Goal: Communication & Community: Answer question/provide support

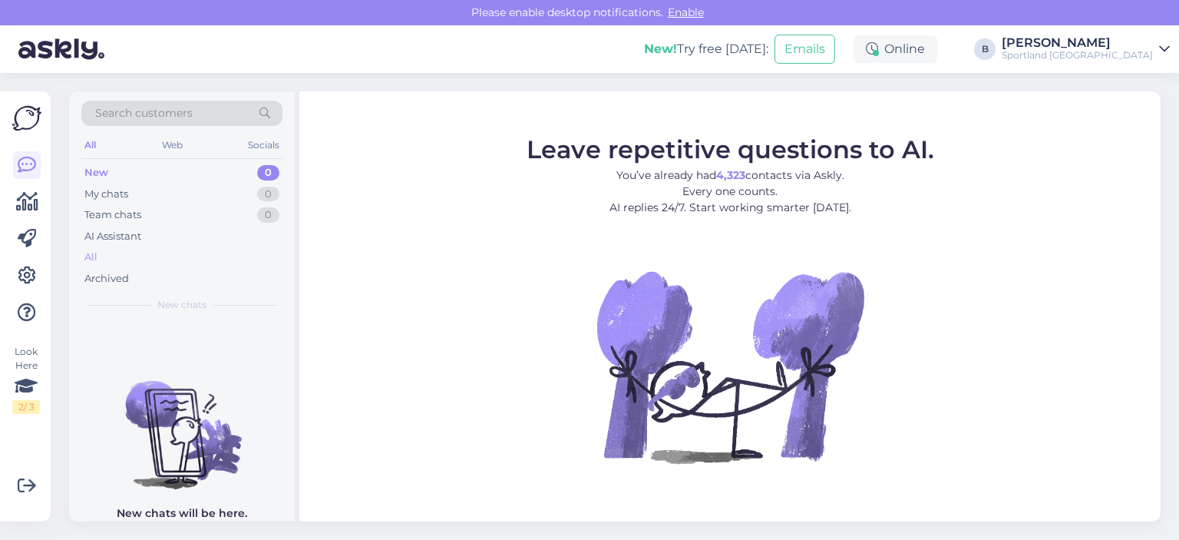
click at [94, 254] on div "All" at bounding box center [90, 256] width 13 height 15
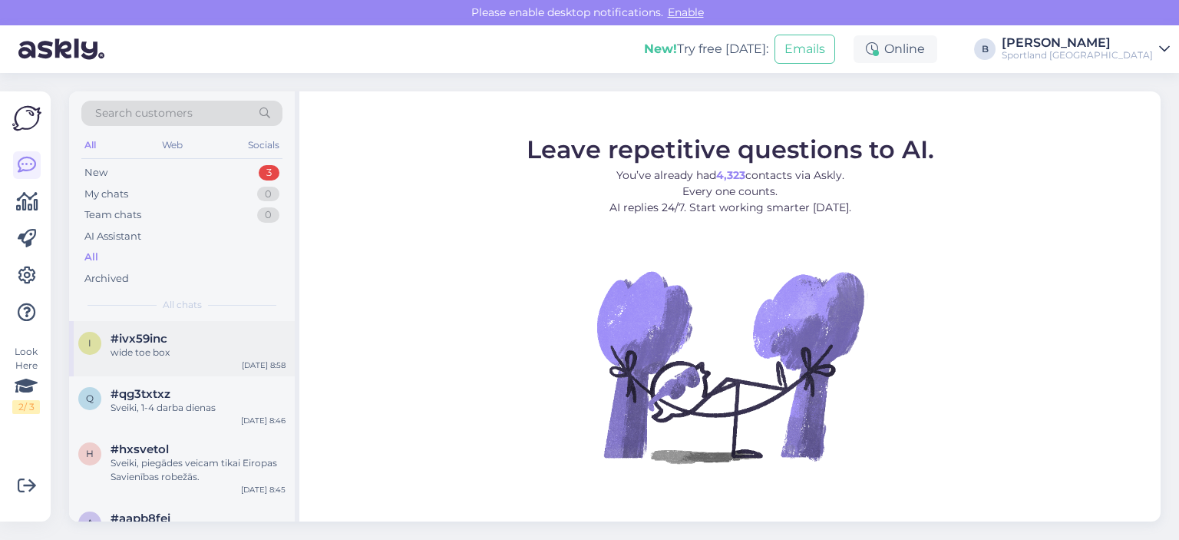
click at [200, 341] on div "#ivx59inc" at bounding box center [198, 339] width 175 height 14
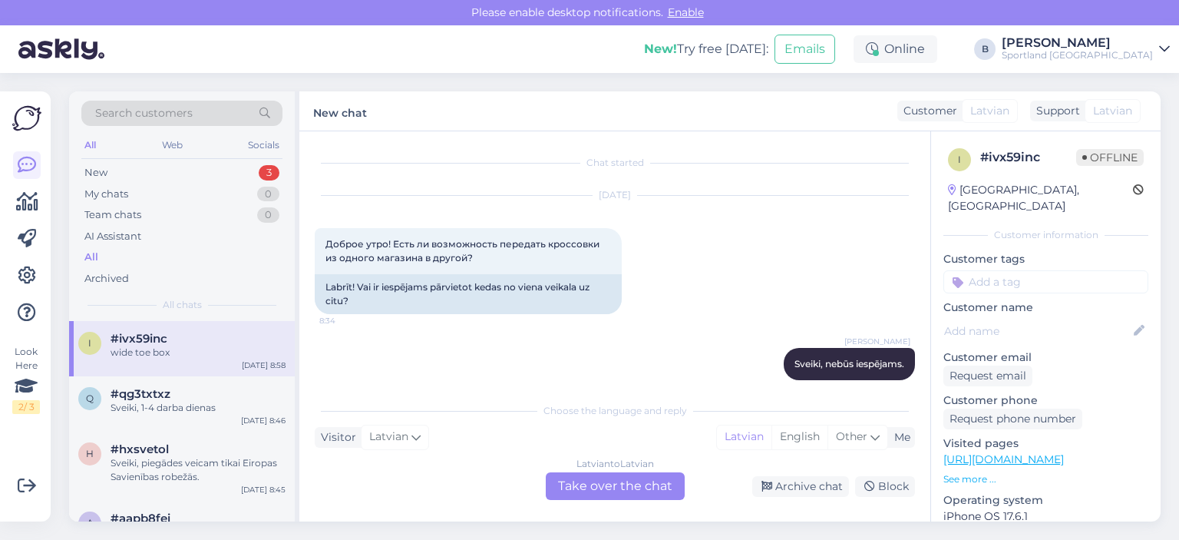
scroll to position [161, 0]
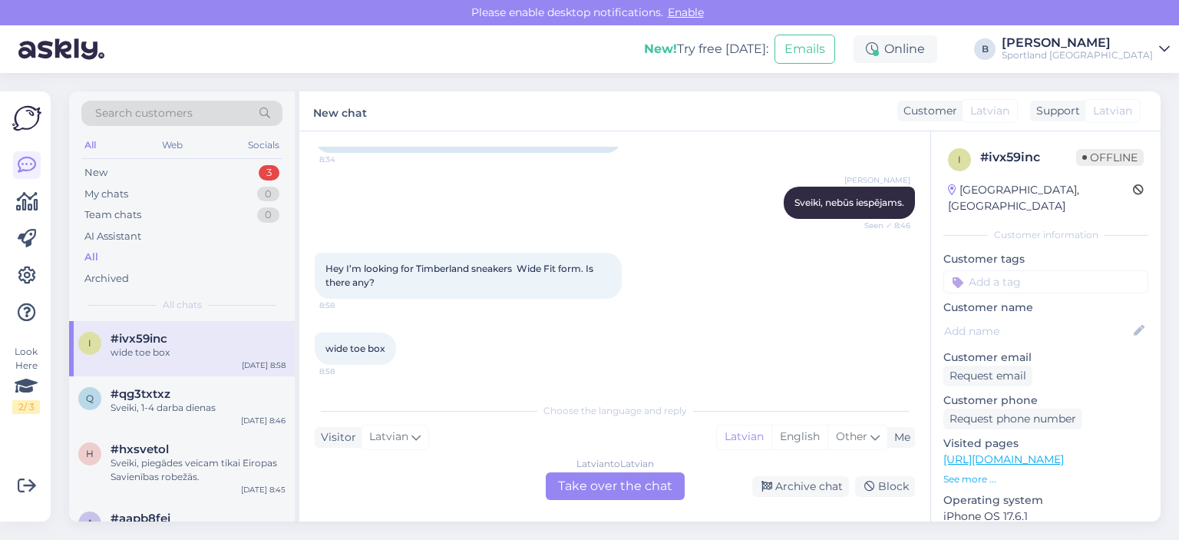
click at [609, 492] on div "Latvian to Latvian Take over the chat" at bounding box center [615, 486] width 139 height 28
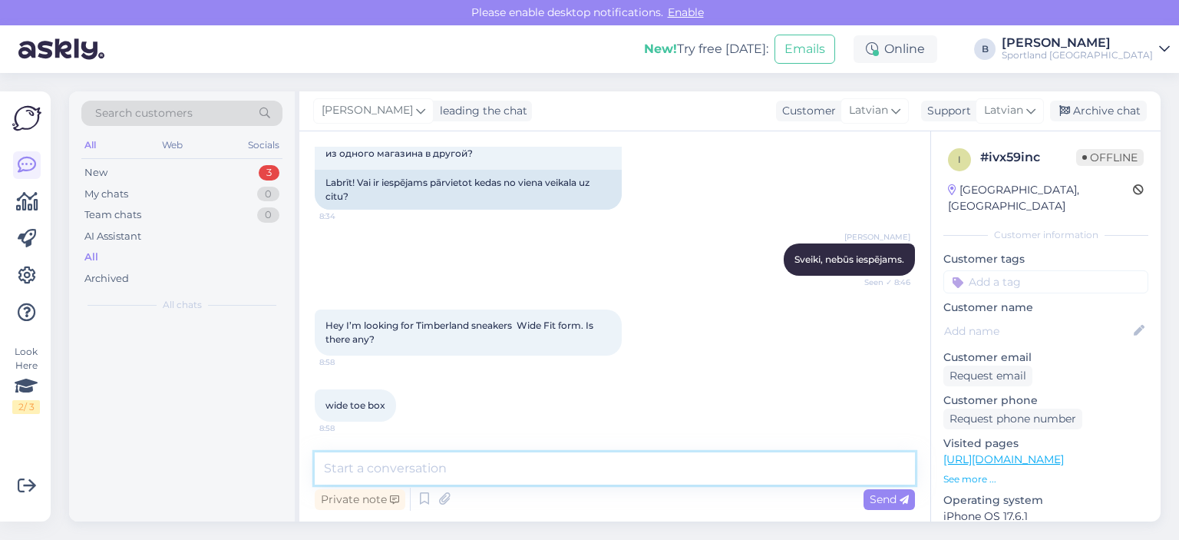
click at [580, 466] on textarea at bounding box center [615, 468] width 600 height 32
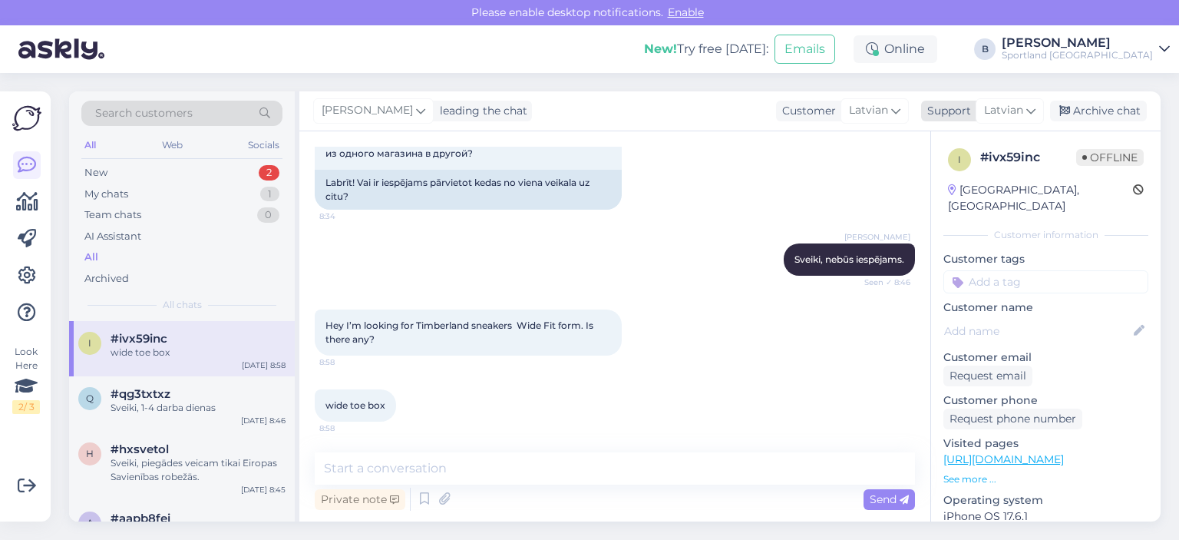
click at [1026, 108] on icon at bounding box center [1030, 110] width 9 height 17
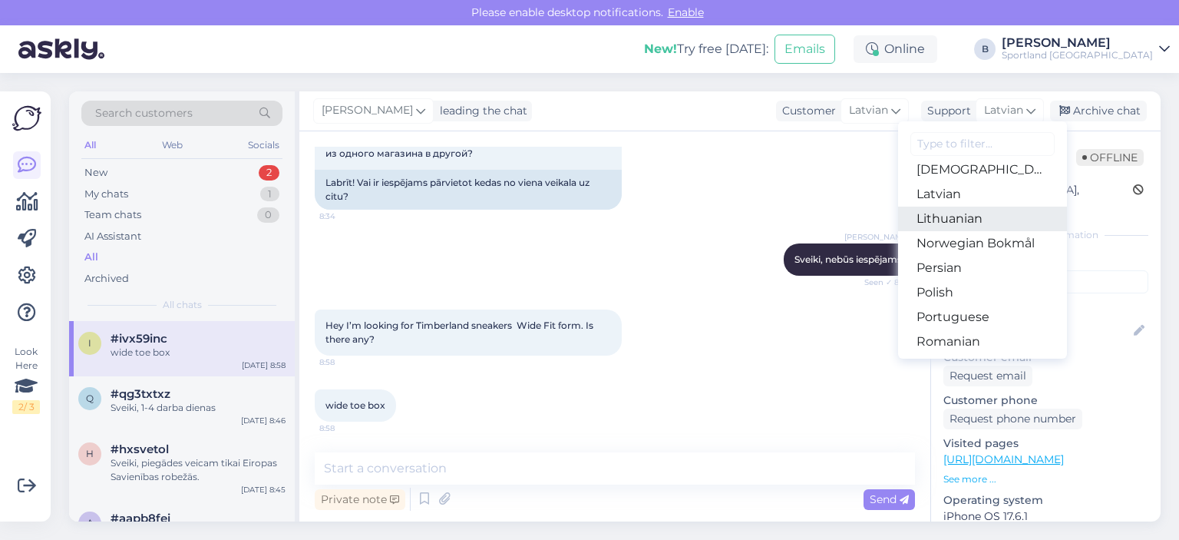
scroll to position [400, 0]
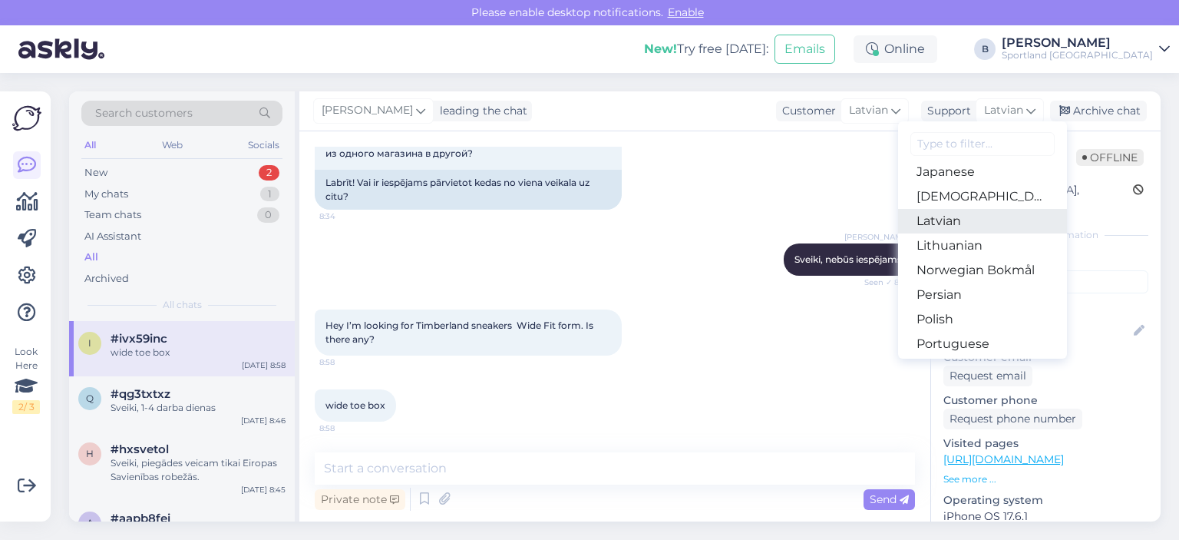
click at [938, 213] on link "Latvian" at bounding box center [982, 221] width 169 height 25
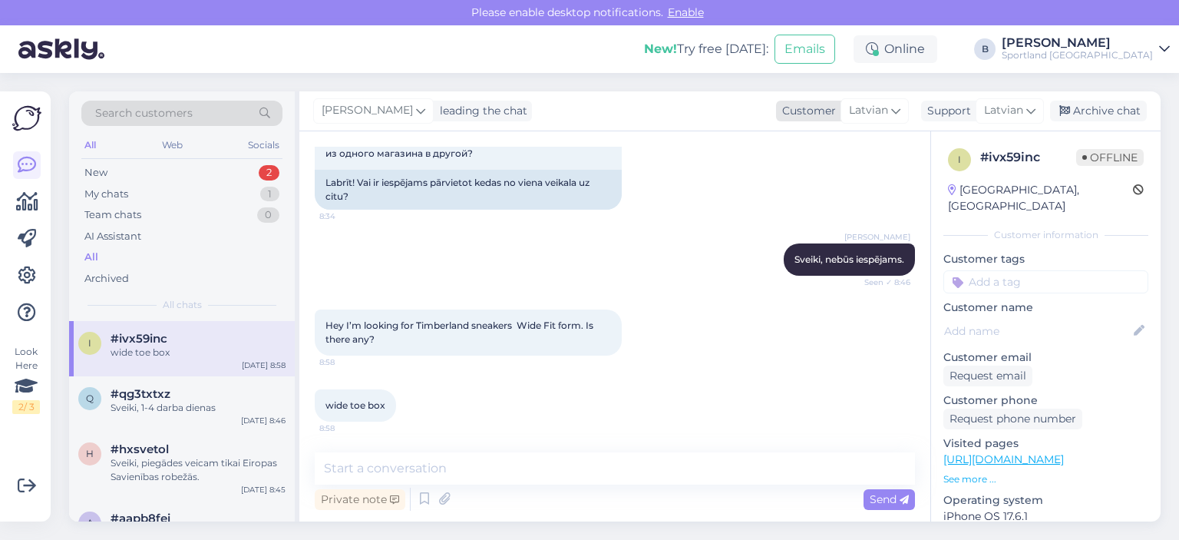
click at [880, 107] on span "Latvian" at bounding box center [868, 110] width 39 height 17
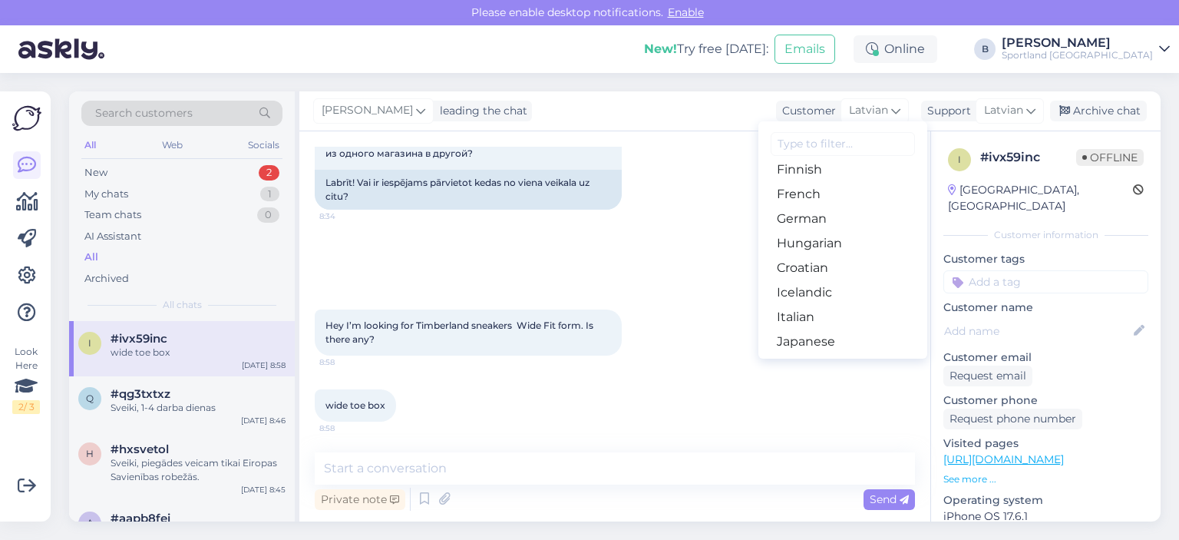
scroll to position [154, 0]
click at [801, 197] on link "English" at bounding box center [842, 197] width 169 height 25
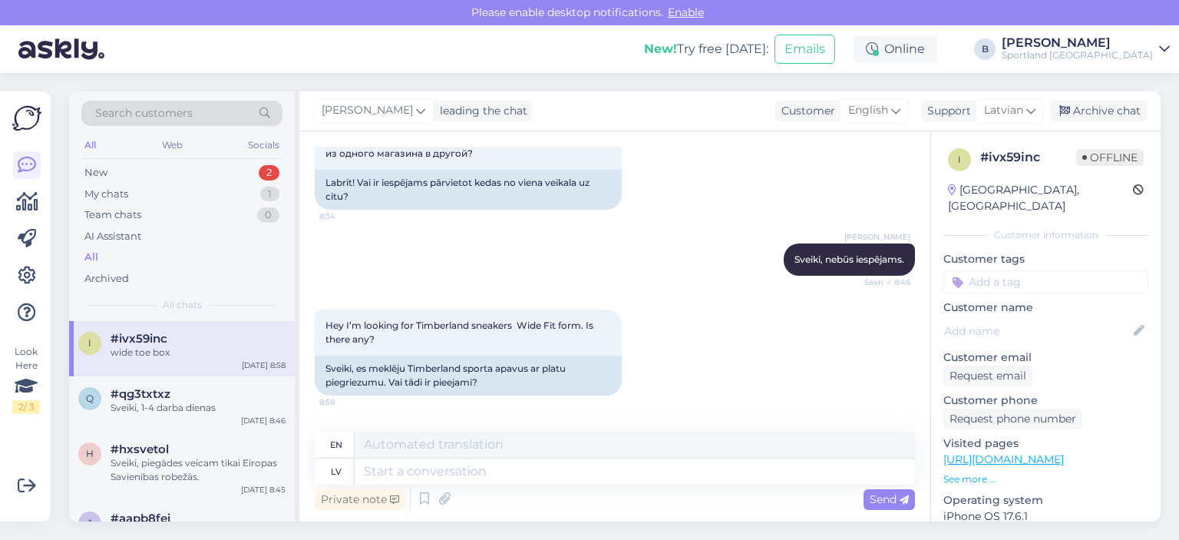
scroll to position [161, 0]
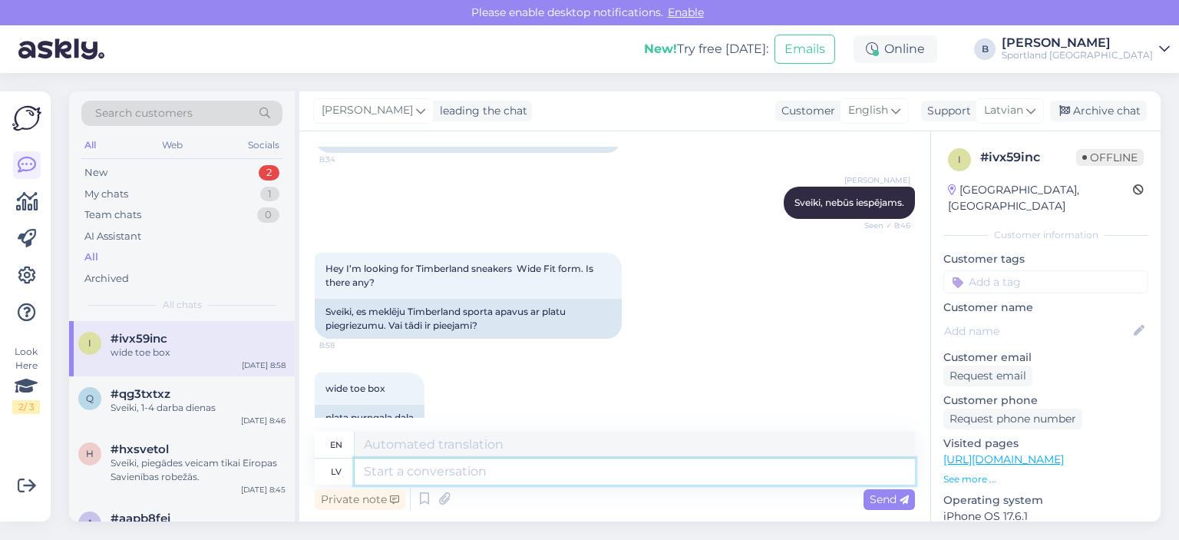
click at [527, 469] on textarea at bounding box center [635, 471] width 560 height 26
type textarea "e-veikalā"
type textarea "in the e-shop"
type textarea "e-veikalā būs"
type textarea "the e-shop will have"
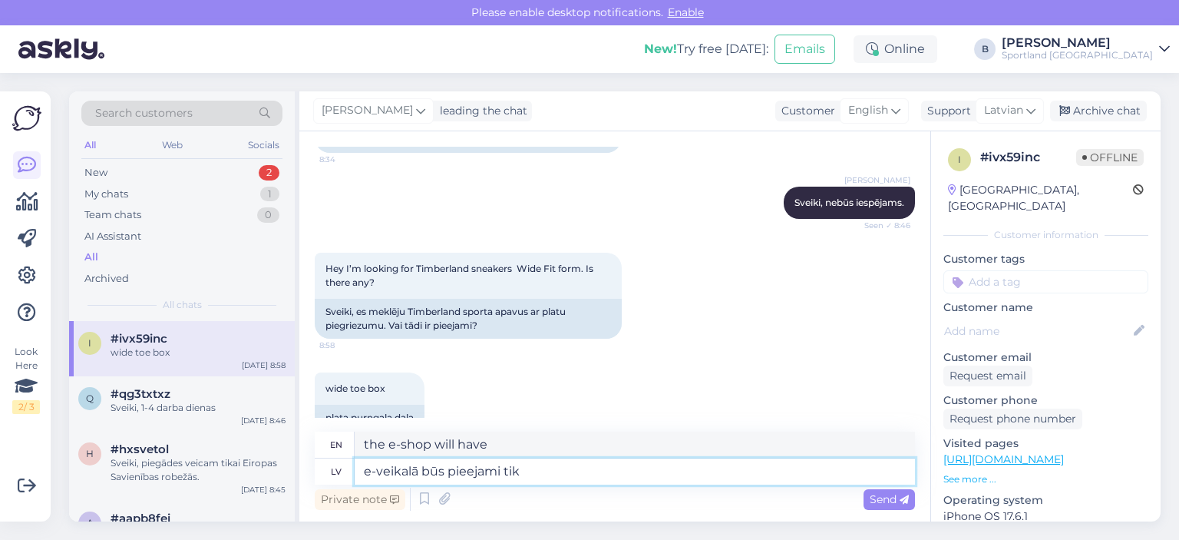
type textarea "e-veikalā būs pieejami tika"
type textarea "will be available in the e-shop"
type textarea "e-veikalā būs pieejami tikai k"
type textarea "will only be available in the e-shop"
type textarea "e-veikalā būs pieejami tikai klasiskie"
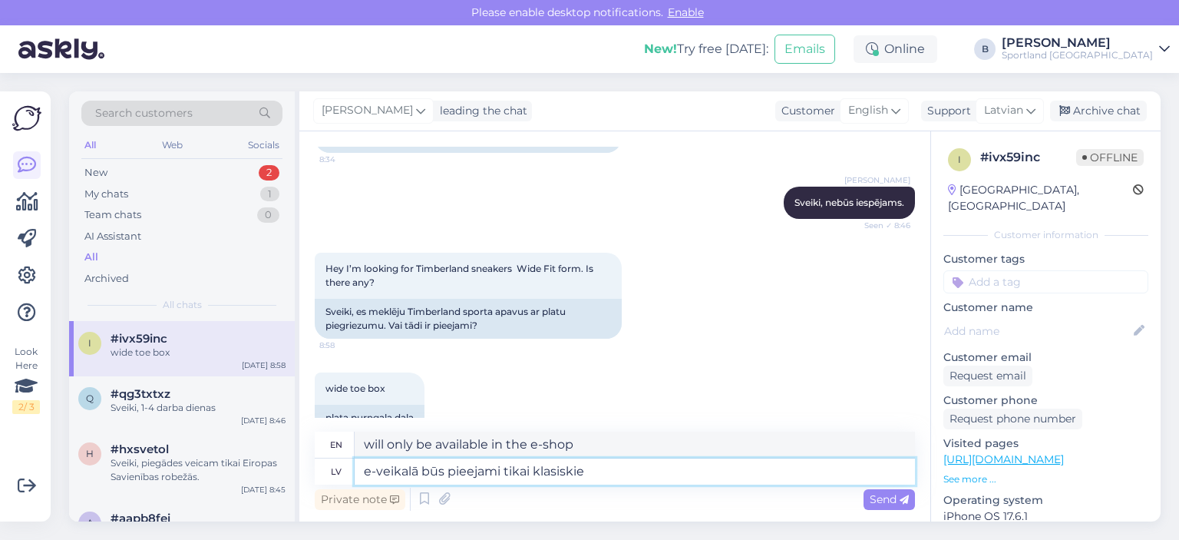
type textarea "Only classics will be available in the e-store"
type textarea "e-veikalā būs pieejami tikai klasiskie timberland ap"
type textarea "Only classic timberland will be available in the e-store"
type textarea "e-veikalā būs pieejami tikai klasiskie timberland apavu m"
type textarea "Only classic Timberland shoes will be available in the e-store"
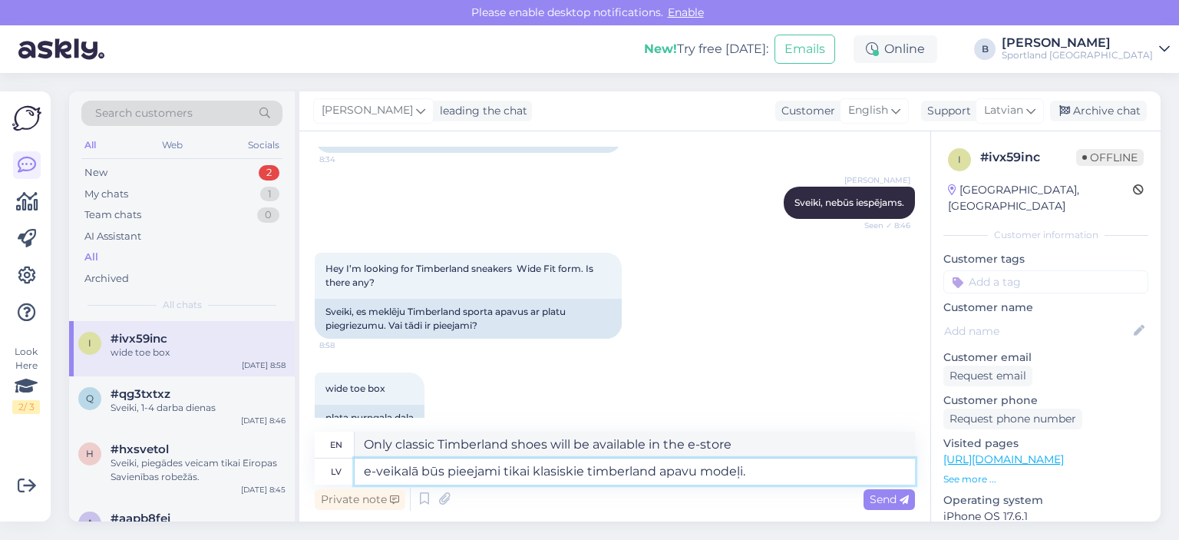
type textarea "e-veikalā būs pieejami tikai klasiskie timberland apavu modeļi. J"
type textarea "Only classic Timberland shoe models will be available in the e-store."
type textarea "e-veikalā būs pieejami tikai klasiskie timberland apavu modeļi. J a"
type textarea "Only classic Timberland shoe models will be available in the e-store. J"
type textarea "e-veikalā būs pieejami tikai klasiskie timberland apavu modeļi. Ja J"
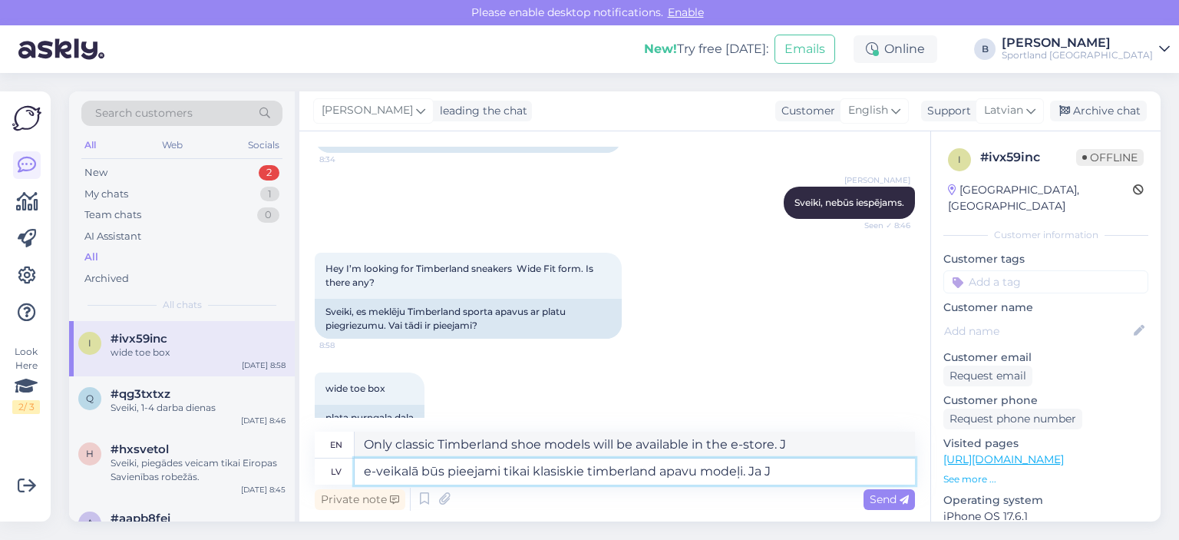
type textarea "Only classic Timberland shoe models will be available in the e-store. If"
type textarea "e-veikalā būs pieejami tikai klasiskie timberland apavu modeļi. Ja Jums i"
type textarea "Only classic Timberland shoe models will be available in the e-shop. If you"
type textarea "e-veikalā būs pieejami tikai klasiskie timberland apavu modeļi. Ja Jums ir piee"
type textarea "Only classic Timberland shoe models will be available in the e-store. If you ha…"
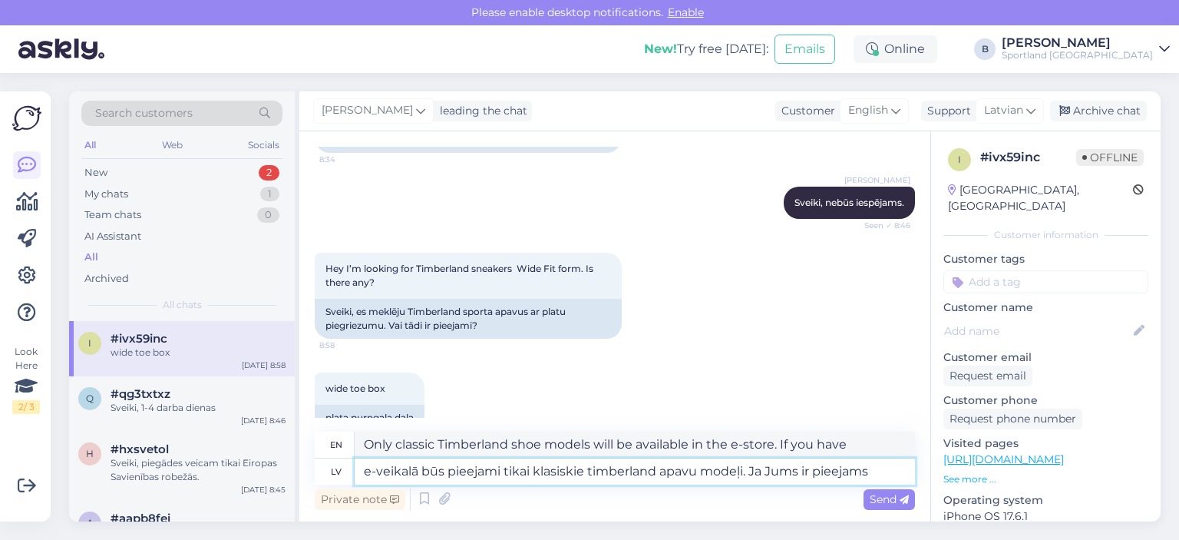
type textarea "e-veikalā būs pieejami tikai klasiskie timberland apavu modeļi. Ja Jums ir piee…"
type textarea "Only classic Timberland shoe models will be available in the e-shop. If you hav…"
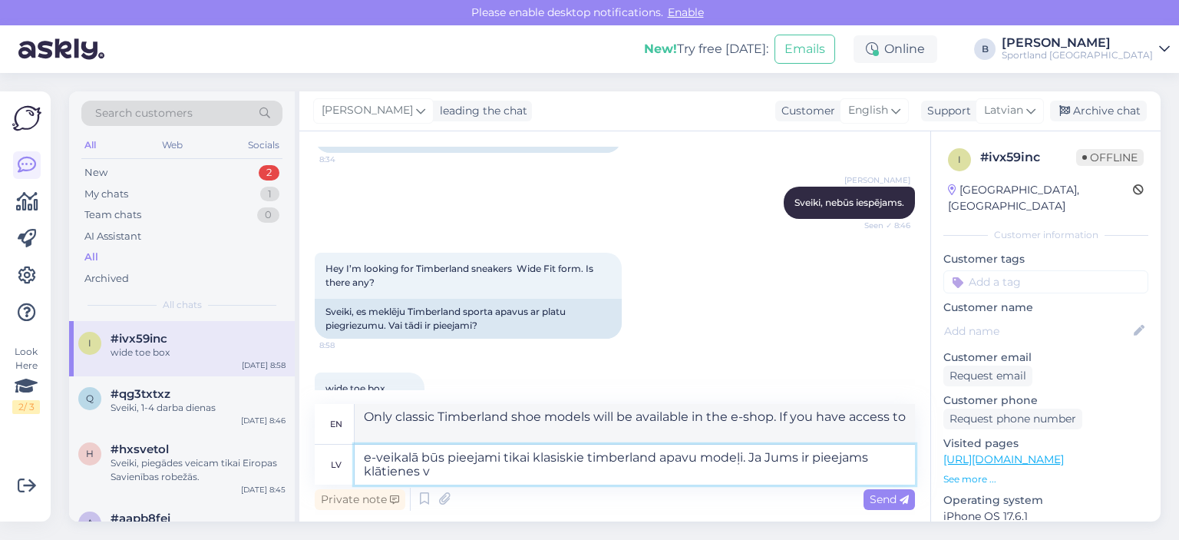
type textarea "e-veikalā būs pieejami tikai klasiskie timberland apavu modeļi. Ja Jums ir piee…"
type textarea "Only classic Timberland shoe models will be available in the e-store. If you ha…"
type textarea "e-veikalā būs pieejami tikai klasiskie timberland apavu modeļi. Ja Jums ir piee…"
type textarea "Only classic Timberland shoe models will be available in the e-store. If you ha…"
type textarea "e-veikalā būs pieejami tikai klasiskie timberland apavu modeļi. Ja Jums ir piee…"
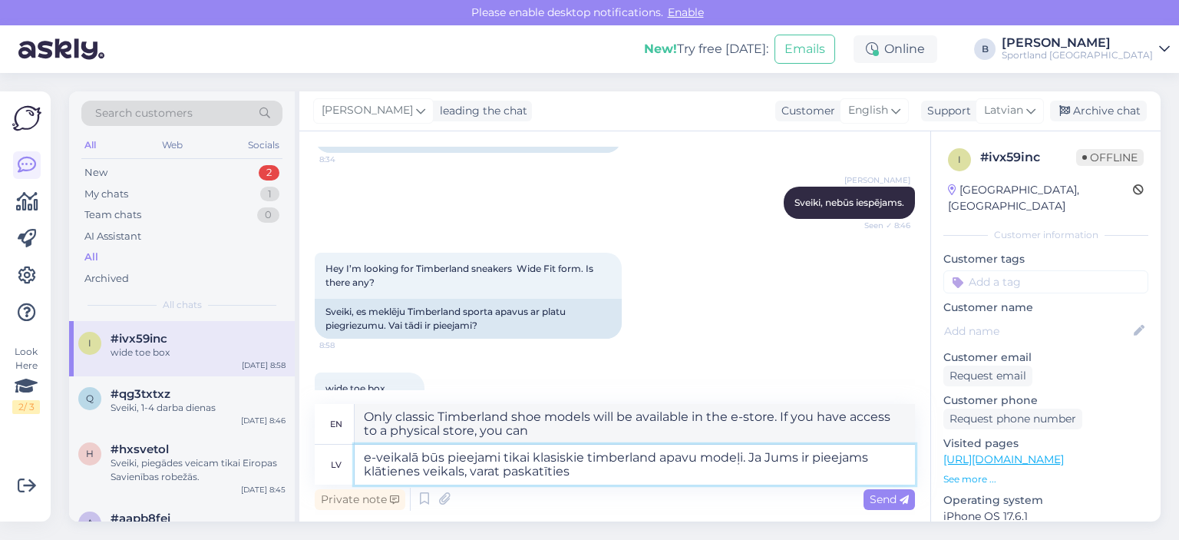
type textarea "Only classic Timberland shoe models will be available in the e-store. If you ha…"
type textarea "e-veikalā būs pieejami tikai klasiskie timberland apavu modeļi. Ja Jums ir piee…"
type textarea "Only classic Timberland shoe models will be available in the e-store. If you ha…"
type textarea "e-veikalā būs pieejami tikai klasiskie timberland apavu modeļi. Ja Jums ir piee…"
type textarea "Only classic Timberland shoe models will be available in the e-store. If you ha…"
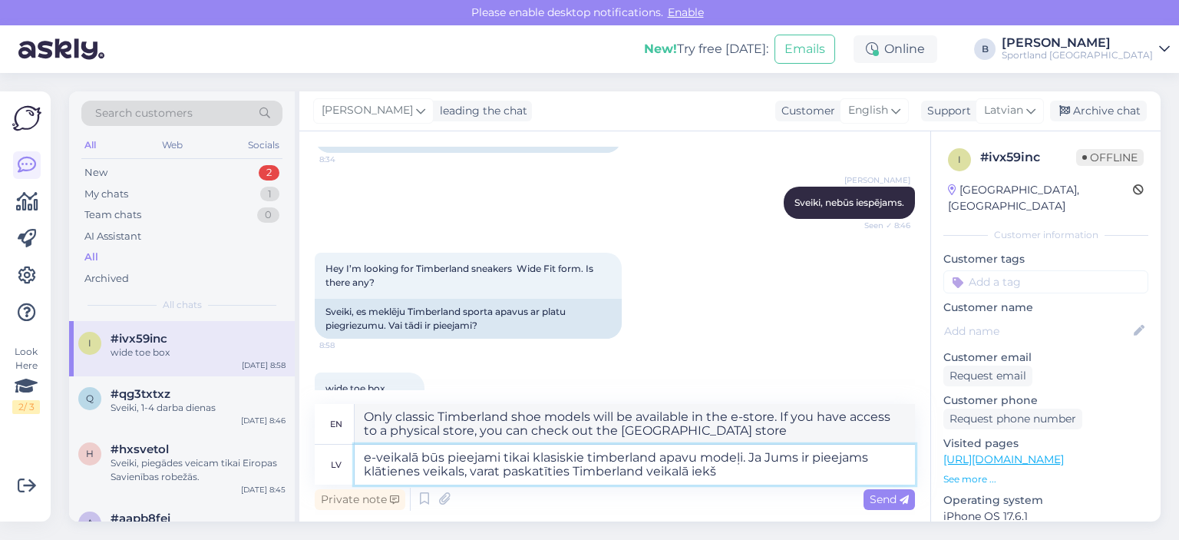
type textarea "e-veikalā būs pieejami tikai klasiskie timberland apavu modeļi. Ja Jums ir piee…"
type textarea "Only classic Timberland shoe models will be available in the e-store. If you ha…"
type textarea "e-veikalā būs pieejami tikai klasiskie timberland apavu modeļi. Ja Jums ir piee…"
type textarea "Only classic Timberland shoe models will be available in the e-shop. If you hav…"
type textarea "e-veikalā būs pieejami tikai klasiskie timberland apavu modeļi. Ja Jums ir piee…"
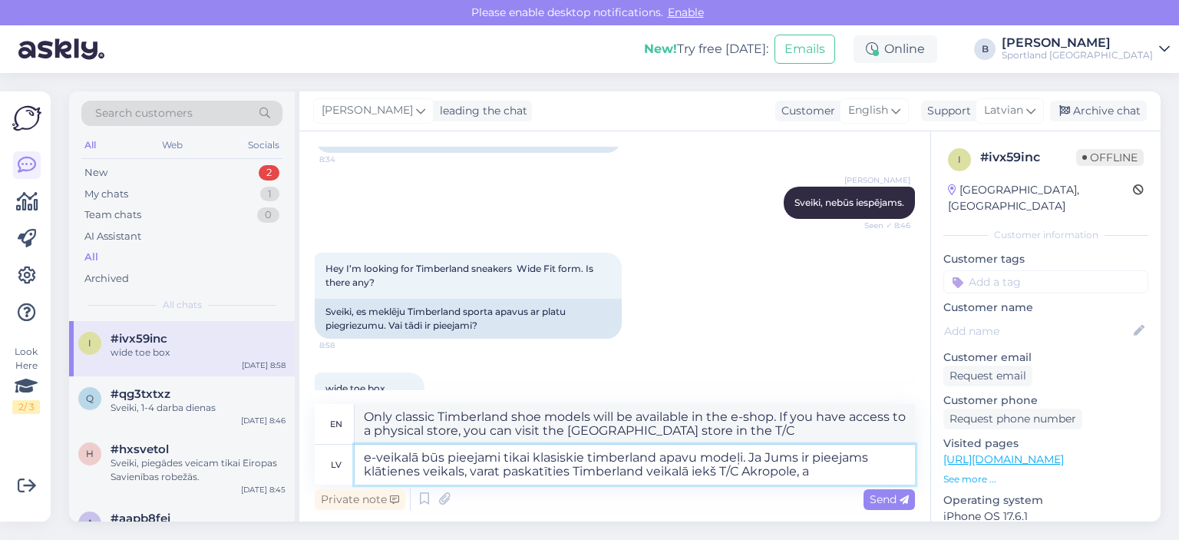
type textarea "Only classic Timberland shoe models will be available in the e-store. If you ha…"
type textarea "e-veikalā būs pieejami tikai klasiskie timberland apavu modeļi. Ja Jums ir piee…"
type textarea "Only classic Timberland shoe models will be available in the e-shop. If you hav…"
type textarea "e-veikalā būs pieejami tikai klasiskie timberland apavu modeļi. Ja Jums ir piee…"
type textarea "Only classic Timberland shoe models will be available in the e-store. If you ha…"
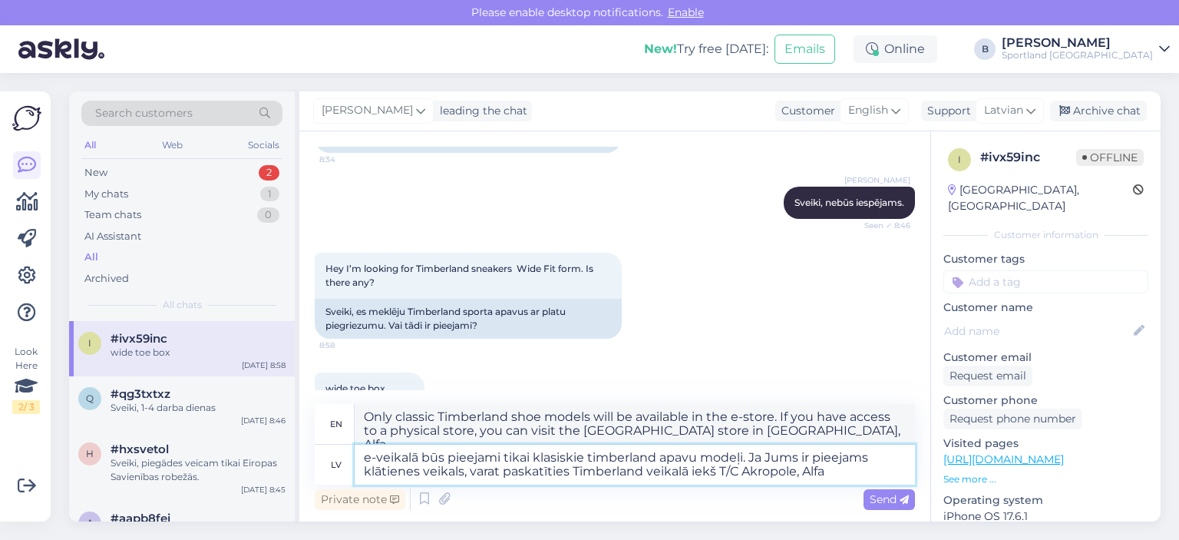
click at [837, 469] on textarea "e-veikalā būs pieejami tikai klasiskie timberland apavu modeļi. Ja Jums ir piee…" at bounding box center [635, 464] width 560 height 40
type textarea "e-veikalā būs pieejami tikai klasiskie timberland apavu modeļi. Ja Jums ir piee…"
type textarea "Only classic Timberland shoe models will be available in the e-store. If you ha…"
type textarea "e-veikalā būs pieejami tikai klasiskie timberland apavu modeļi. Ja Jums ir piee…"
type textarea "Only classic Timberland shoe models will be available in the e-store. If you ha…"
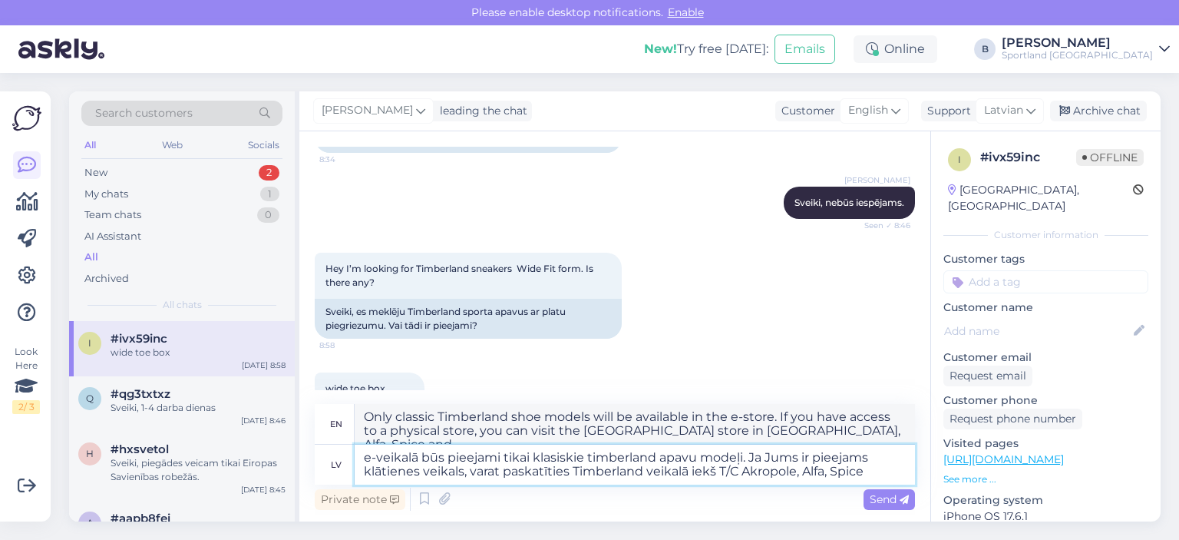
type textarea "e-veikalā būs pieejami tikai klasiskie timberland apavu modeļi. Ja Jums ir piee…"
type textarea "Only classic Timberland shoe models will be available in the e-store. If you ha…"
type textarea "e-veikalā būs pieejami tikai klasiskie timberland apavu modeļi. Ja Jums ir piee…"
type textarea "Only classic Timberland shoe models will be available in the e-store. If you ha…"
type textarea "e-veikalā būs pieejami tikai klasiskie timberland apavu modeļi. Ja Jums ir piee…"
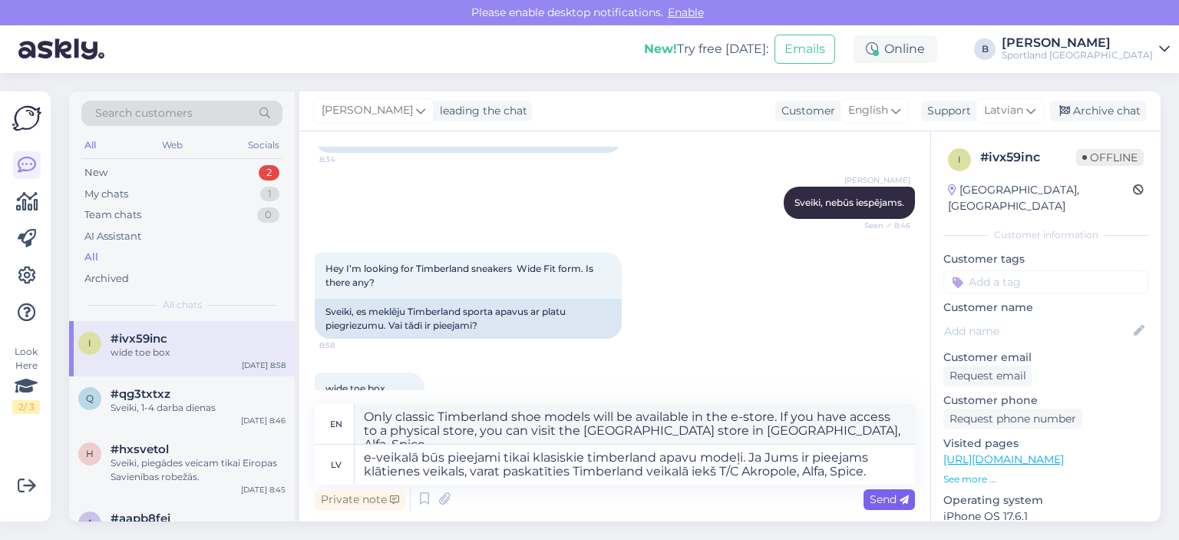
click at [881, 494] on span "Send" at bounding box center [889, 499] width 39 height 14
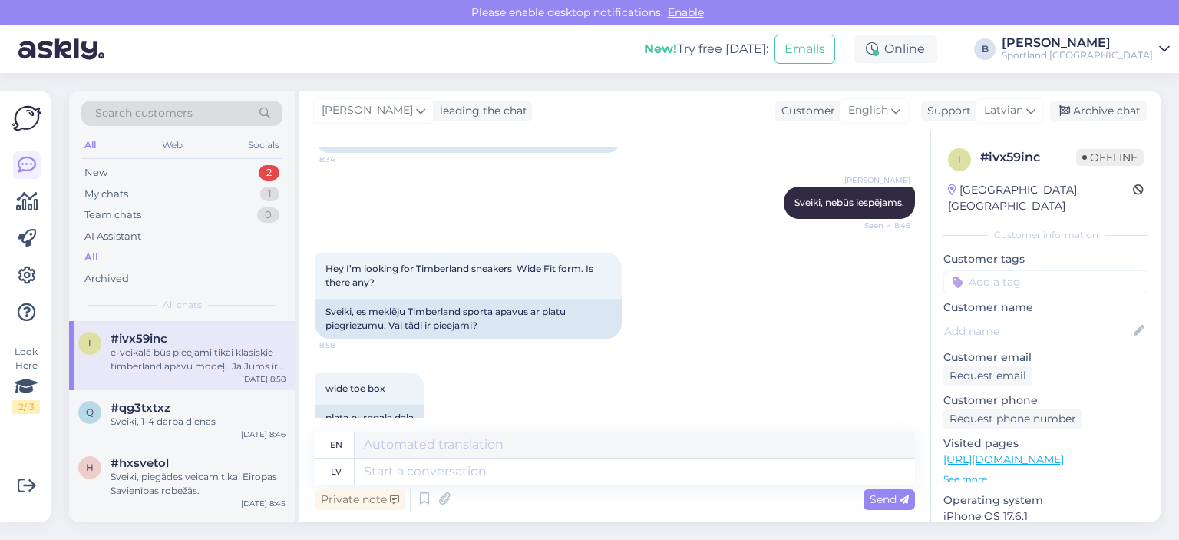
scroll to position [338, 0]
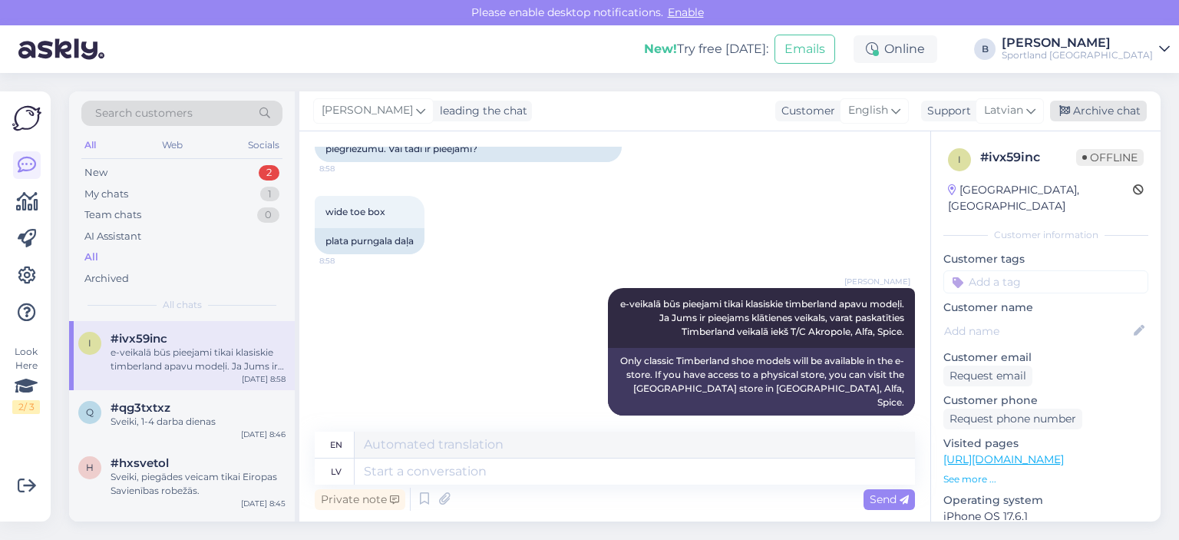
click at [1079, 110] on div "Archive chat" at bounding box center [1098, 111] width 97 height 21
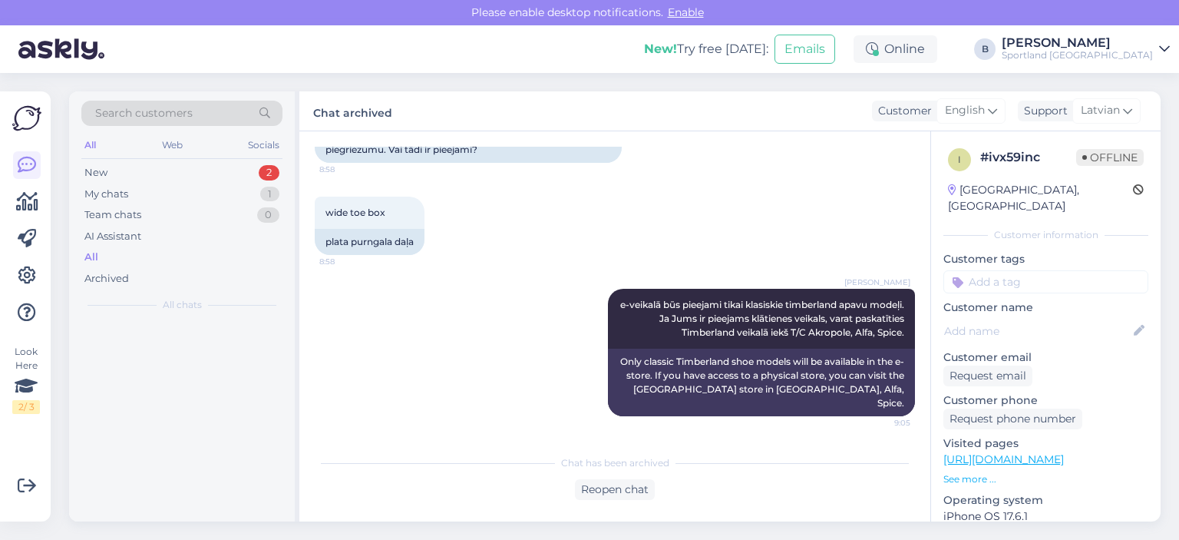
scroll to position [322, 0]
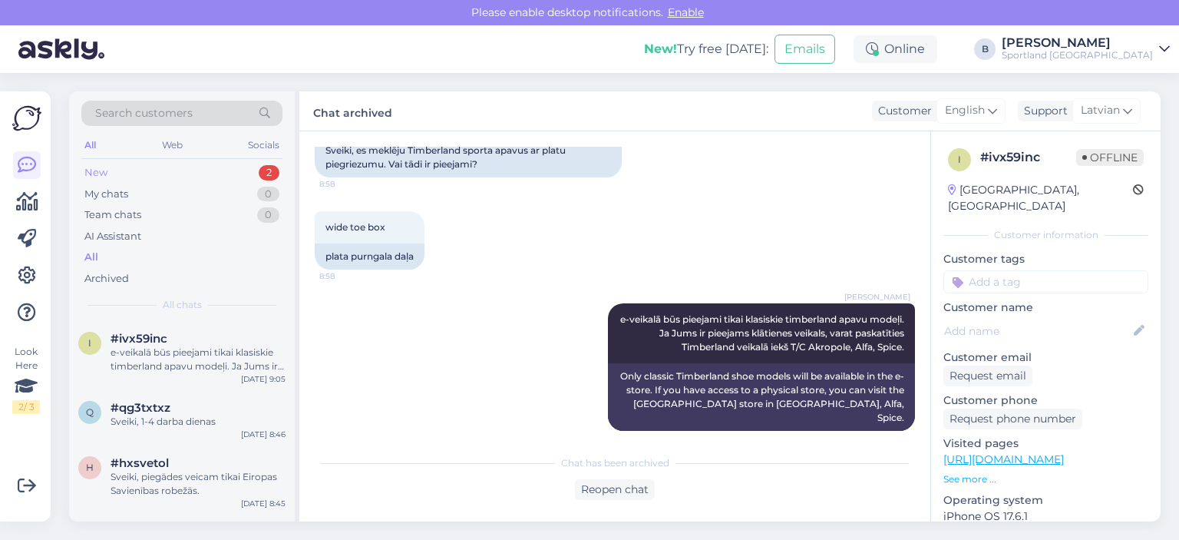
click at [156, 179] on div "New 2" at bounding box center [181, 172] width 201 height 21
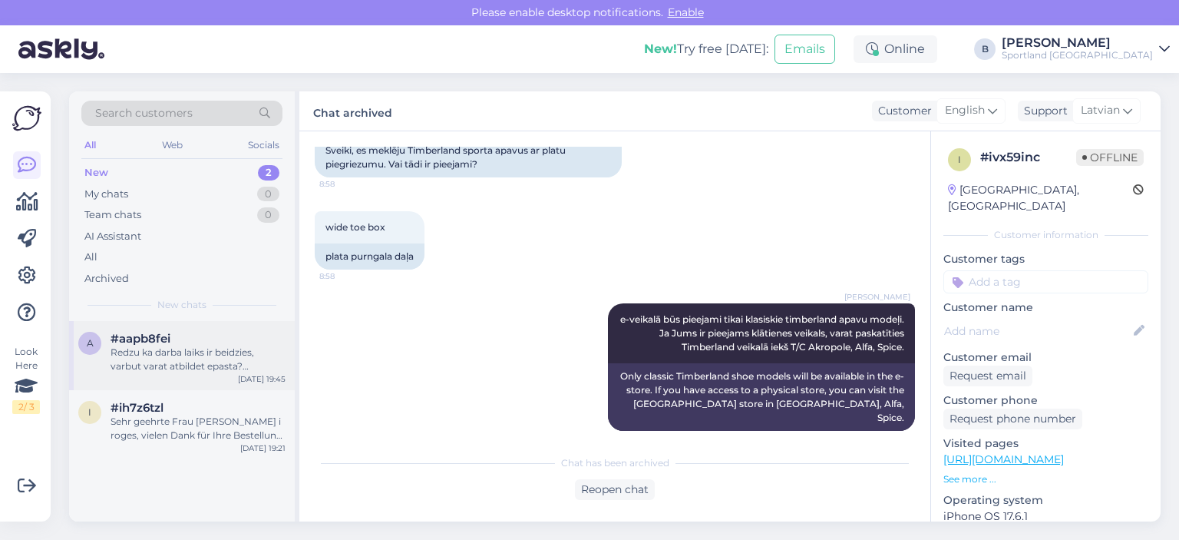
click at [167, 356] on div "Redzu ka darba laiks ir beidzies, varbut varat atbildet epasta? [EMAIL_ADDRESS]…" at bounding box center [198, 359] width 175 height 28
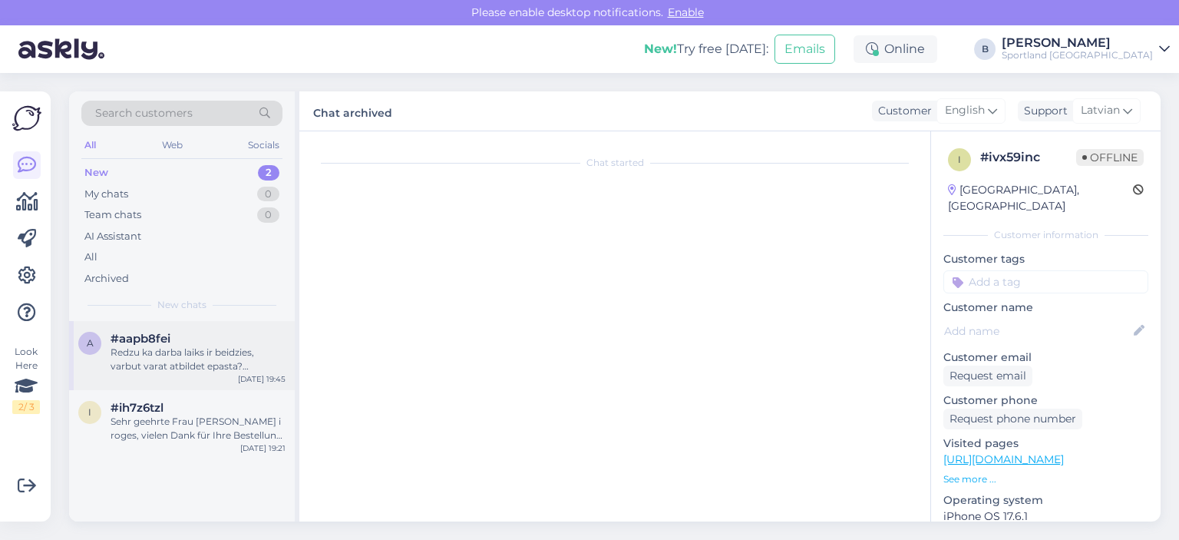
scroll to position [17, 0]
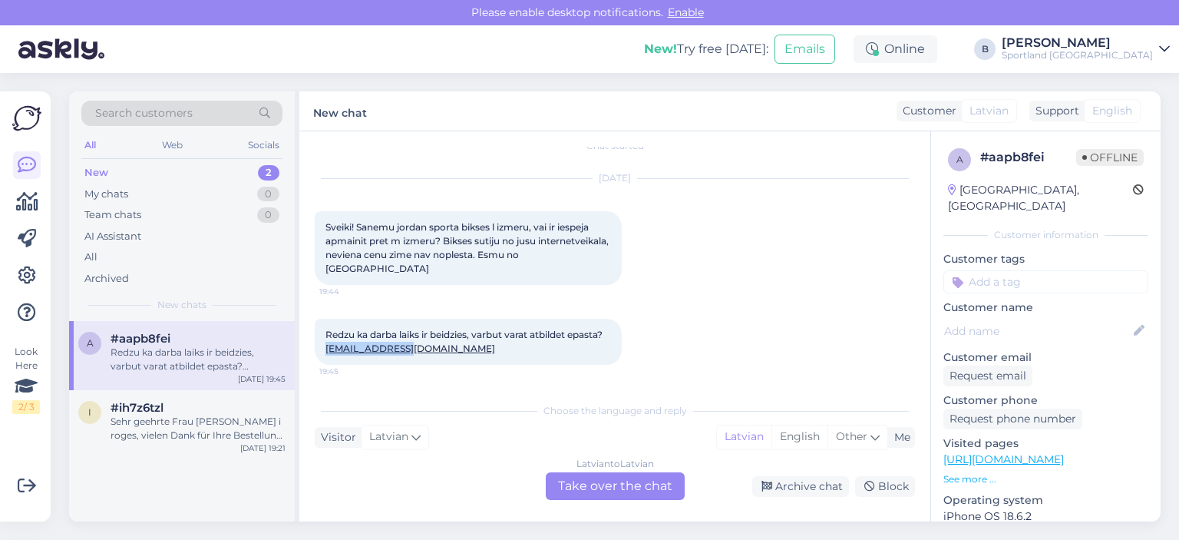
drag, startPoint x: 415, startPoint y: 350, endPoint x: 325, endPoint y: 350, distance: 90.6
click at [325, 350] on div "Redzu ka darba laiks ir beidzies, varbut varat atbildet epasta? [EMAIL_ADDRESS]…" at bounding box center [468, 342] width 307 height 46
copy link "[EMAIL_ADDRESS][DOMAIN_NAME]"
click at [589, 475] on div "Latvian to Latvian Take over the chat" at bounding box center [615, 486] width 139 height 28
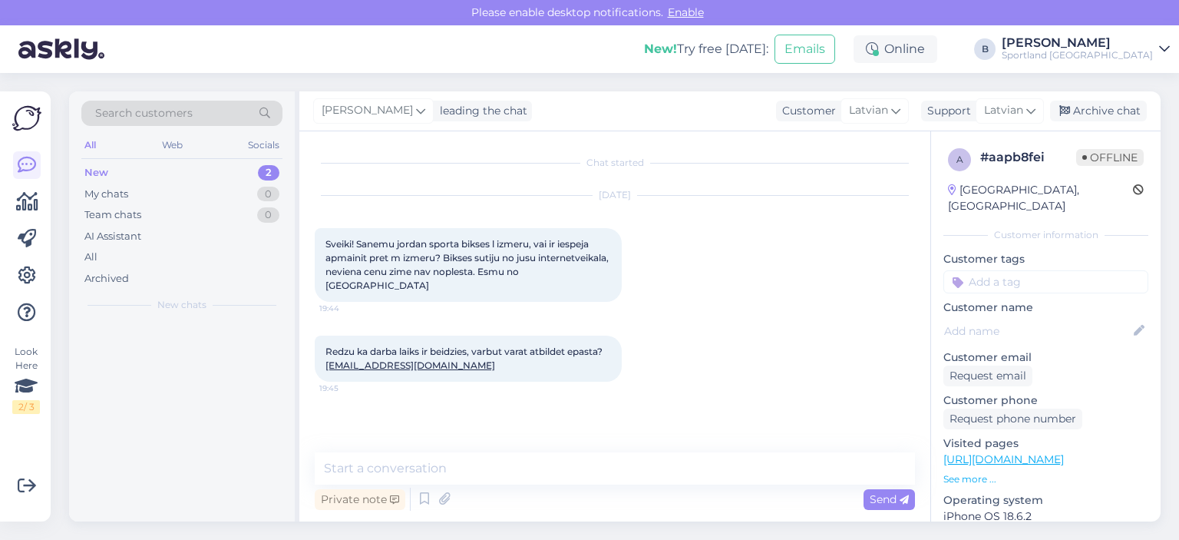
scroll to position [0, 0]
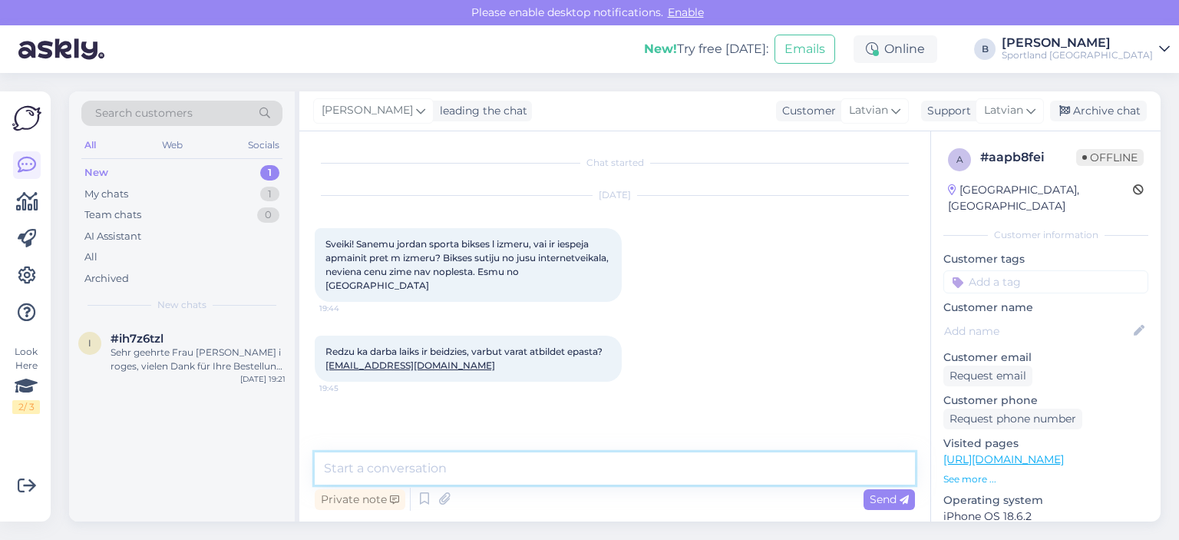
click at [589, 475] on textarea at bounding box center [615, 468] width 600 height 32
type textarea "Labrīt, nosūtījām Jums ziņu e-pastā."
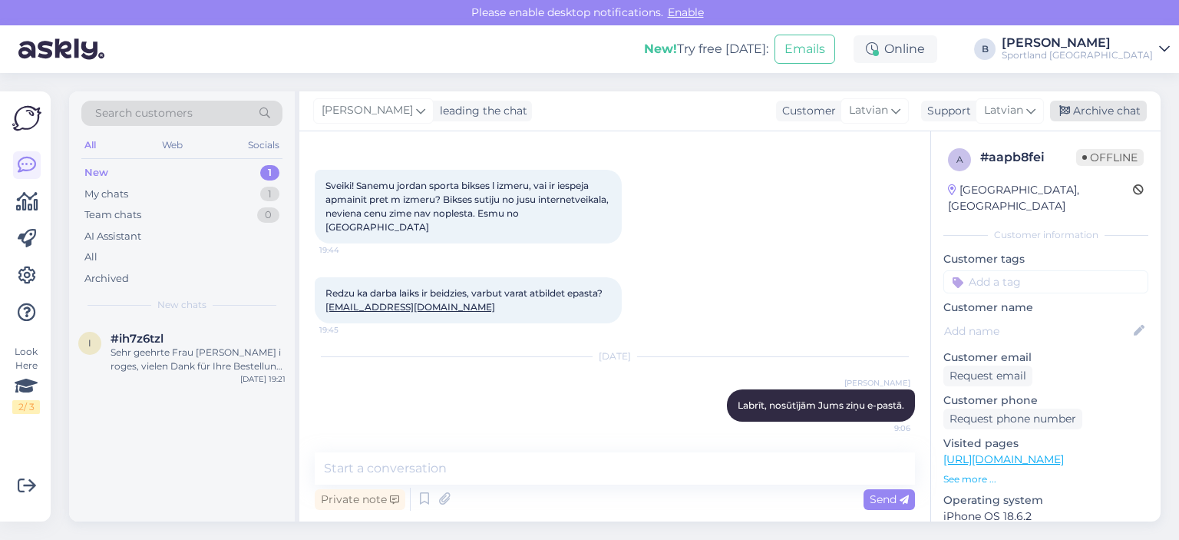
click at [1067, 116] on icon at bounding box center [1064, 111] width 11 height 11
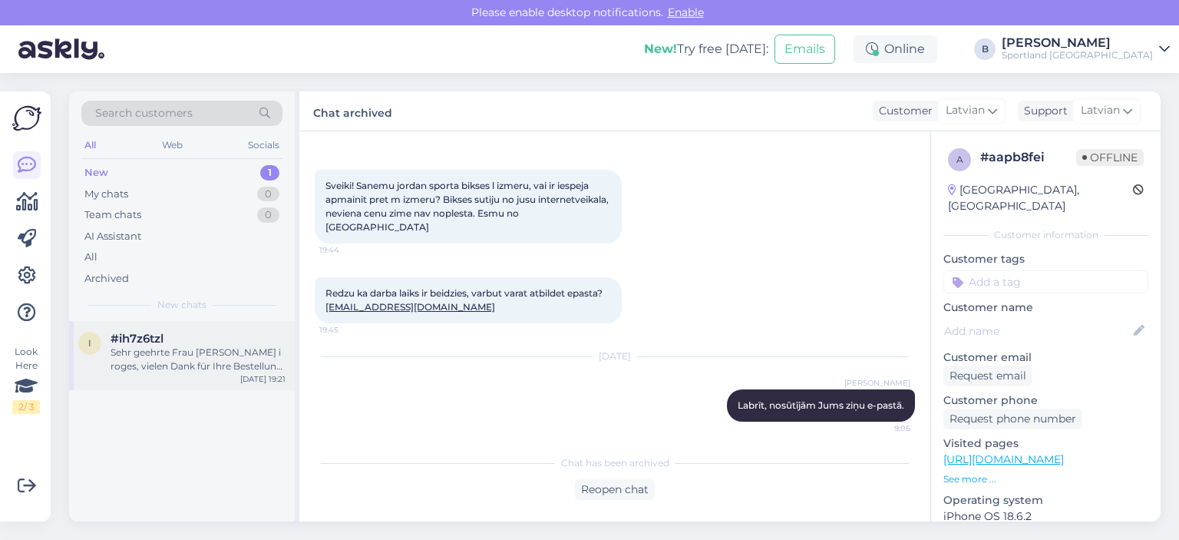
click at [124, 355] on div "Sehr geehrte Frau [PERSON_NAME] i roges, vielen Dank für Ihre Bestellung in uns…" at bounding box center [198, 359] width 175 height 28
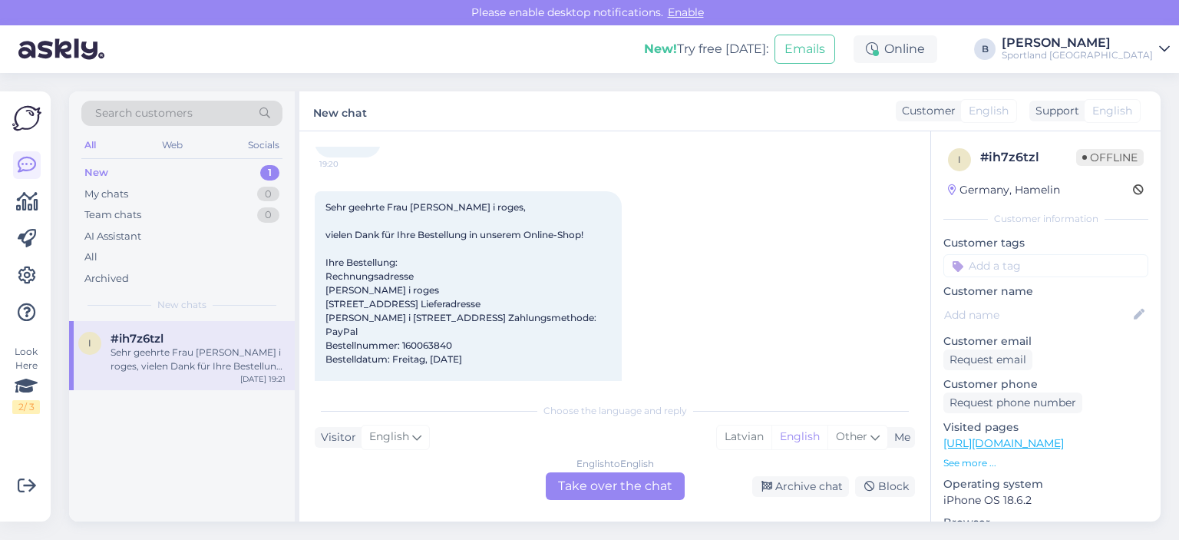
scroll to position [262, 0]
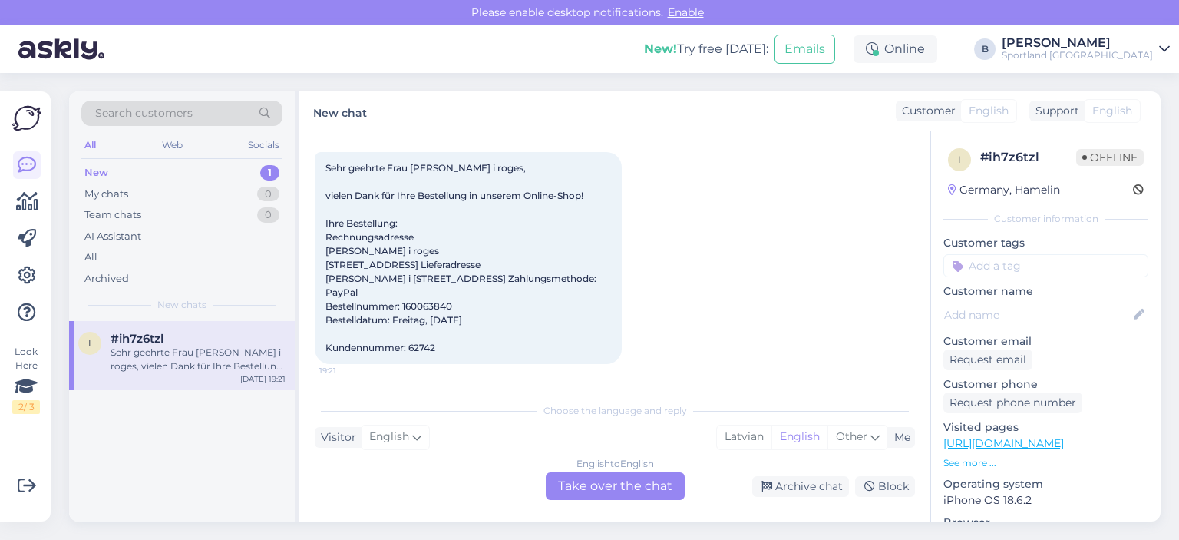
click at [639, 483] on div "English to English Take over the chat" at bounding box center [615, 486] width 139 height 28
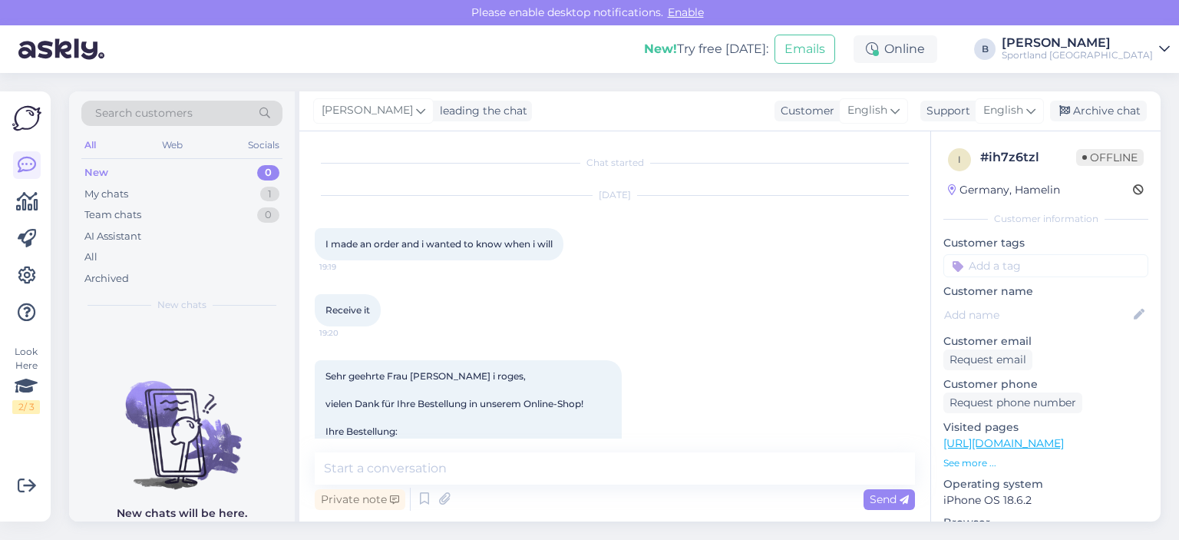
scroll to position [206, 0]
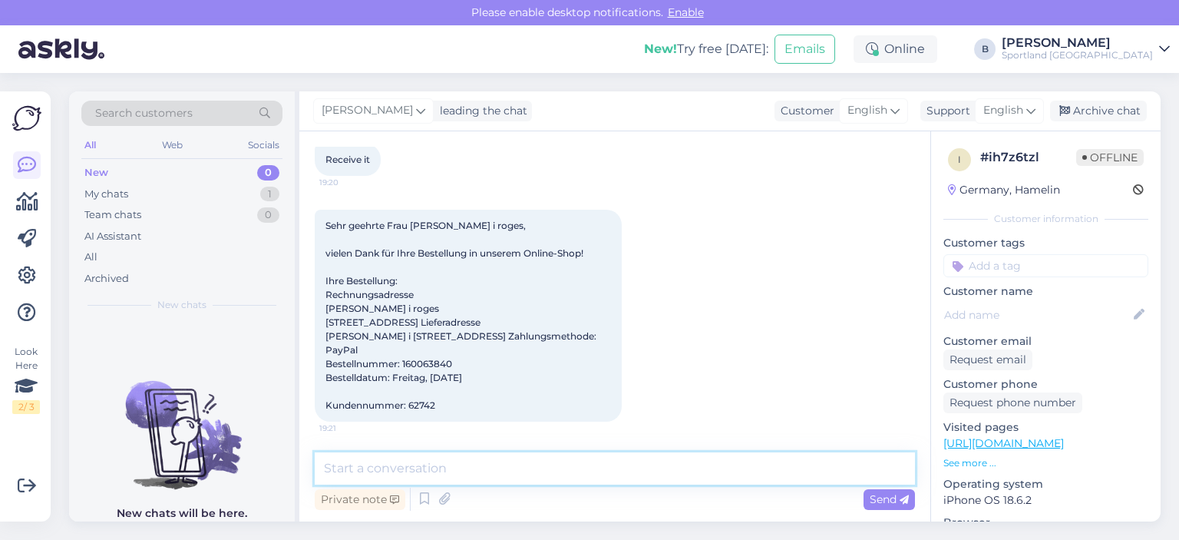
click at [566, 467] on textarea at bounding box center [615, 468] width 600 height 32
click at [1008, 116] on span "English" at bounding box center [1003, 110] width 40 height 17
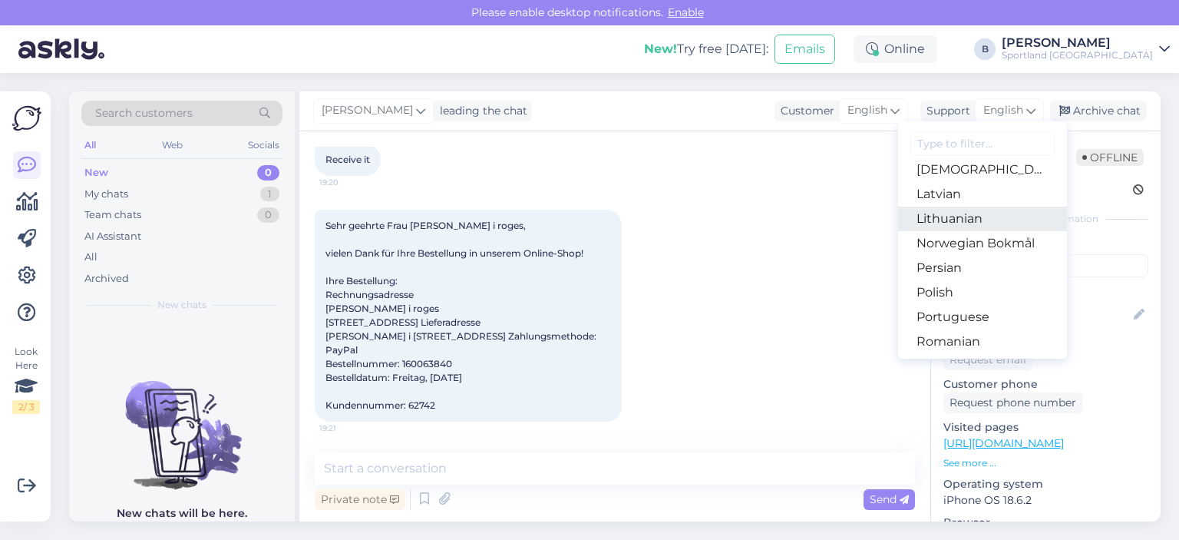
scroll to position [400, 0]
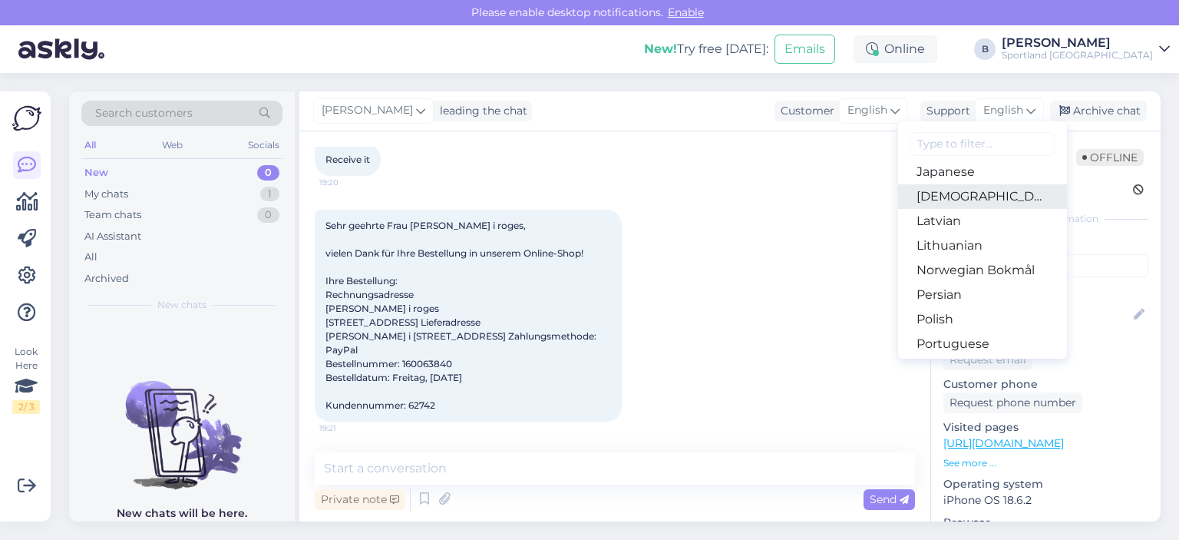
click at [936, 206] on link "[DEMOGRAPHIC_DATA]" at bounding box center [982, 196] width 169 height 25
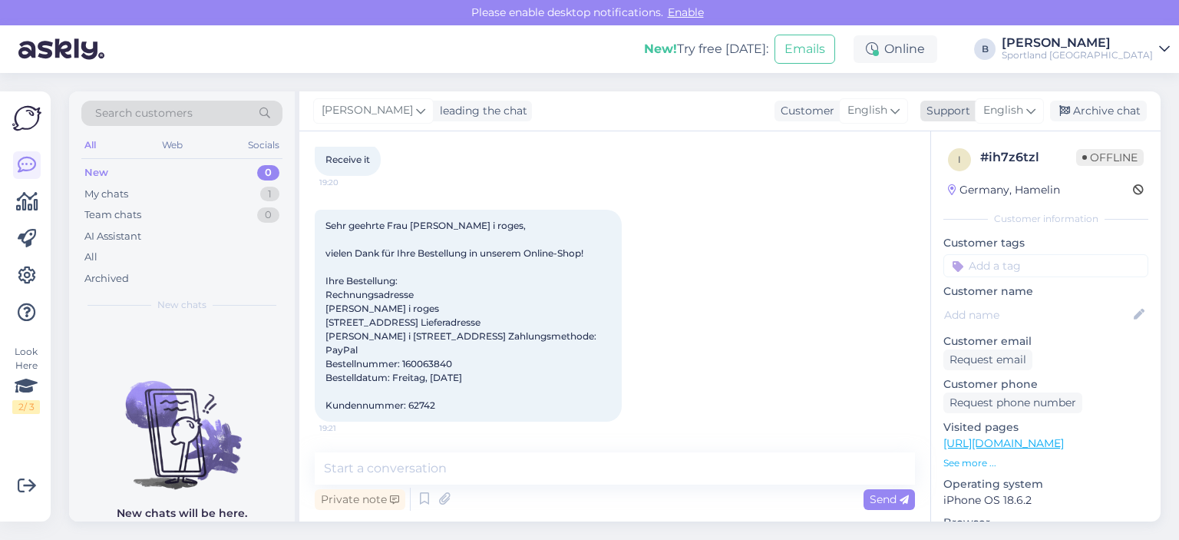
scroll to position [258, 0]
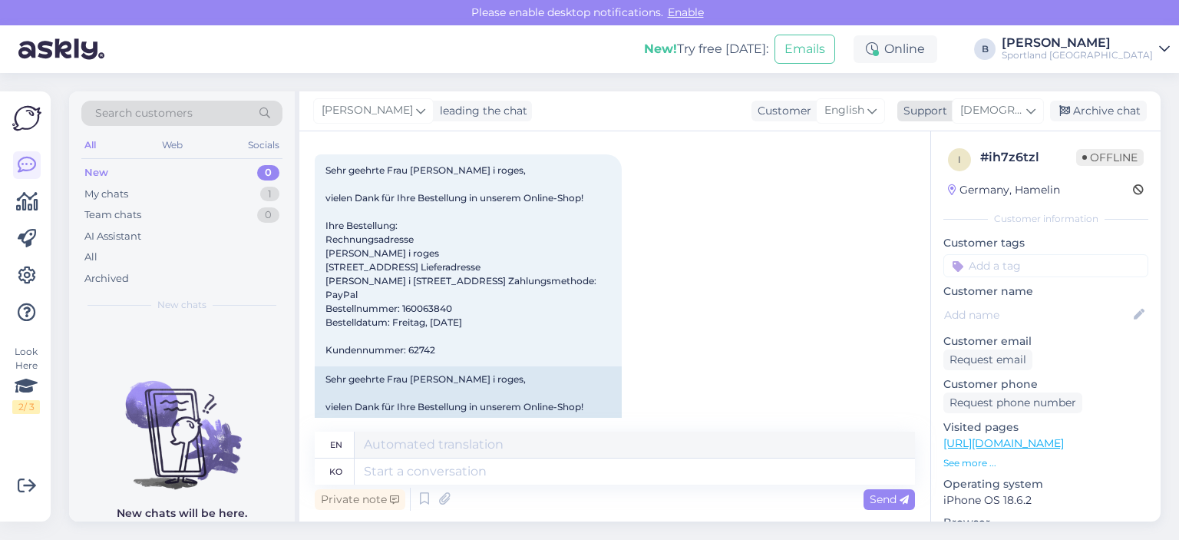
click at [1006, 112] on span "[DEMOGRAPHIC_DATA]" at bounding box center [991, 110] width 63 height 17
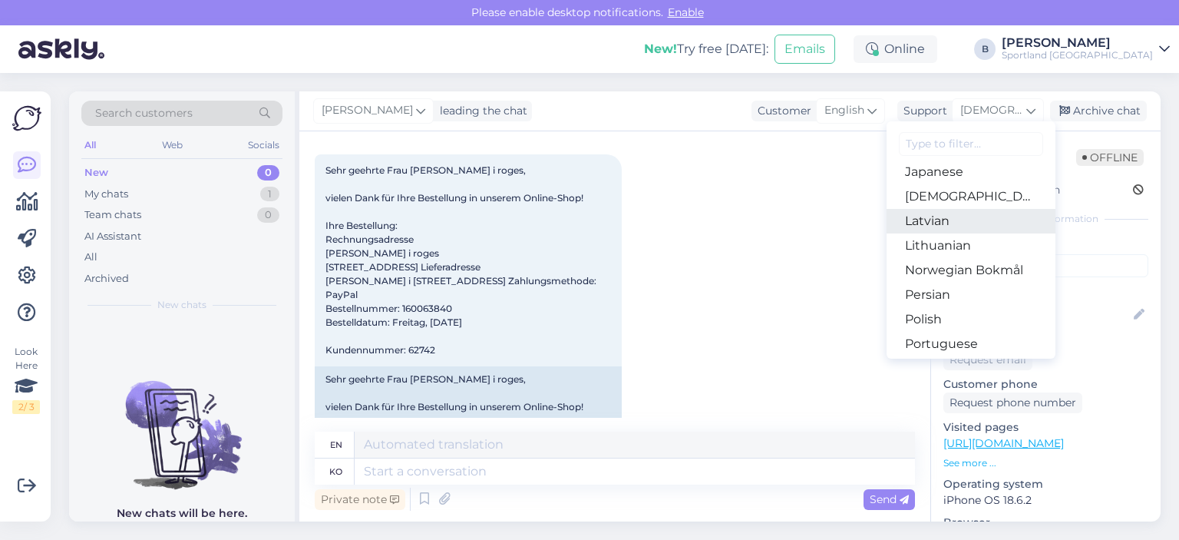
click at [953, 223] on link "Latvian" at bounding box center [971, 221] width 169 height 25
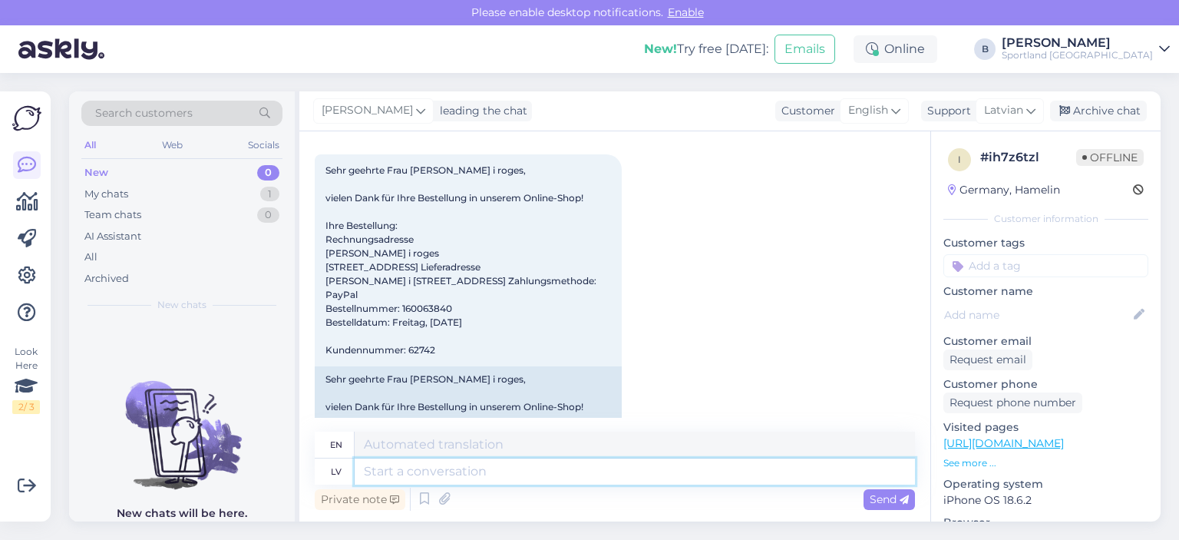
click at [629, 469] on textarea at bounding box center [635, 471] width 560 height 26
type textarea "Labrīt, k"
type textarea "Good morning,"
type textarea "Labrīt, kāds ir"
type textarea "Good morning, anyone?"
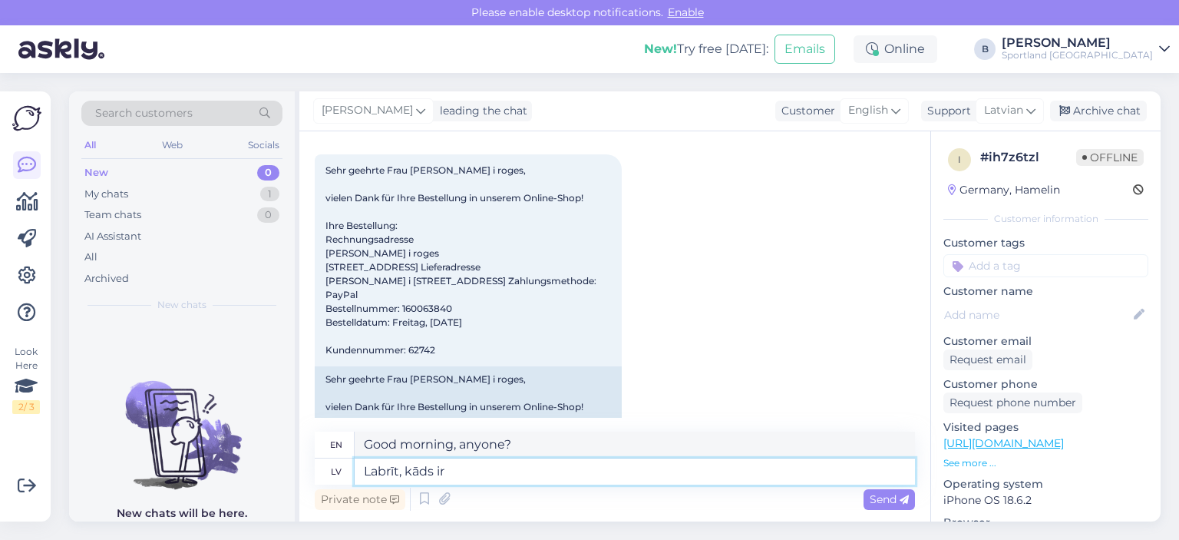
type textarea "Labrīt, kāds ir"
type textarea "Good morning, how are you?"
type textarea "Labrīt, kāds ir pasūtījuma n"
type textarea "Good morning, what is the order?"
type textarea "Labrīt, kāds ir pasūtījuma numurs?"
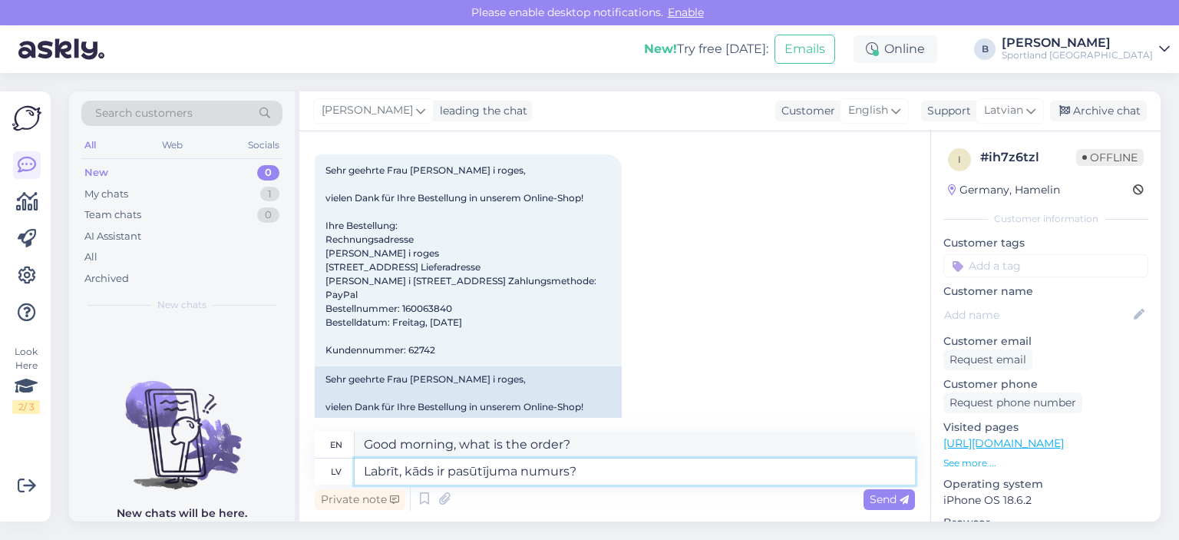
type textarea "Good morning, what is the order number?"
type textarea "Labrīt, kāds ir pasūtījuma numurs?"
click at [896, 495] on span "Send" at bounding box center [889, 499] width 39 height 14
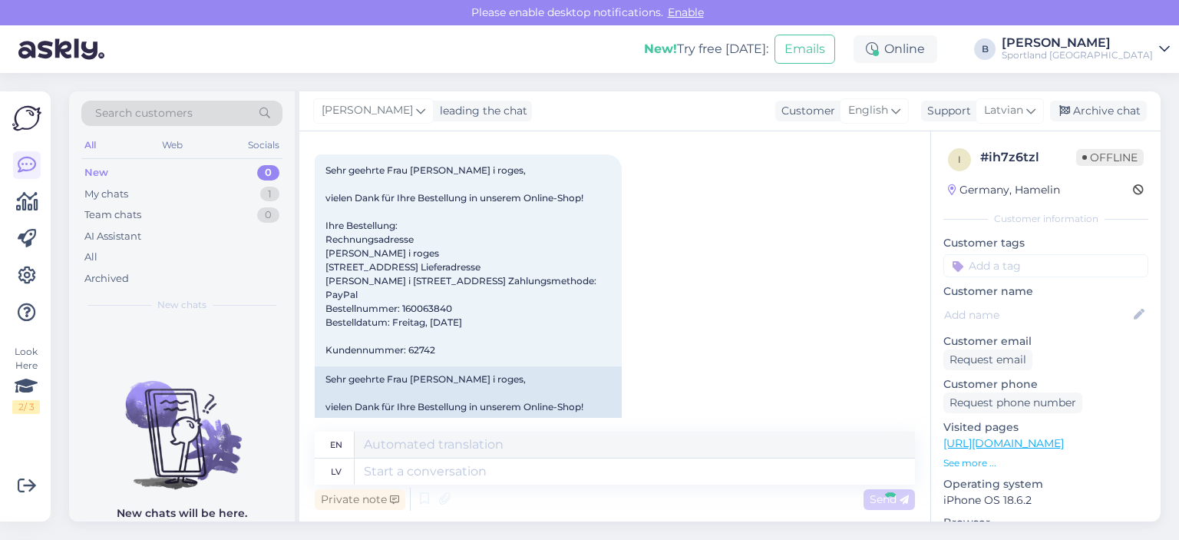
scroll to position [663, 0]
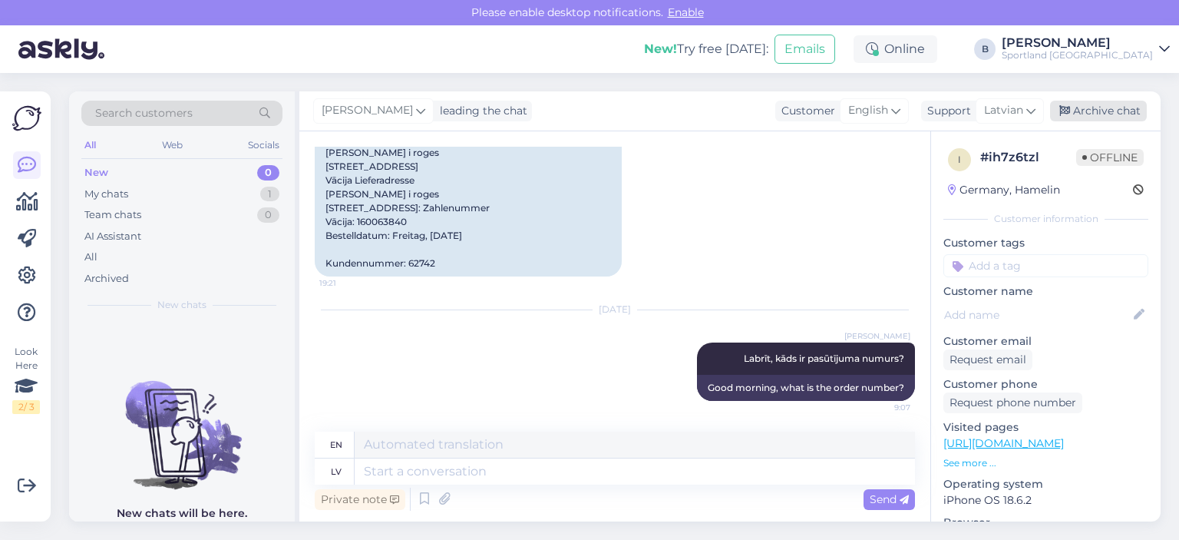
click at [1095, 103] on div "Archive chat" at bounding box center [1098, 111] width 97 height 21
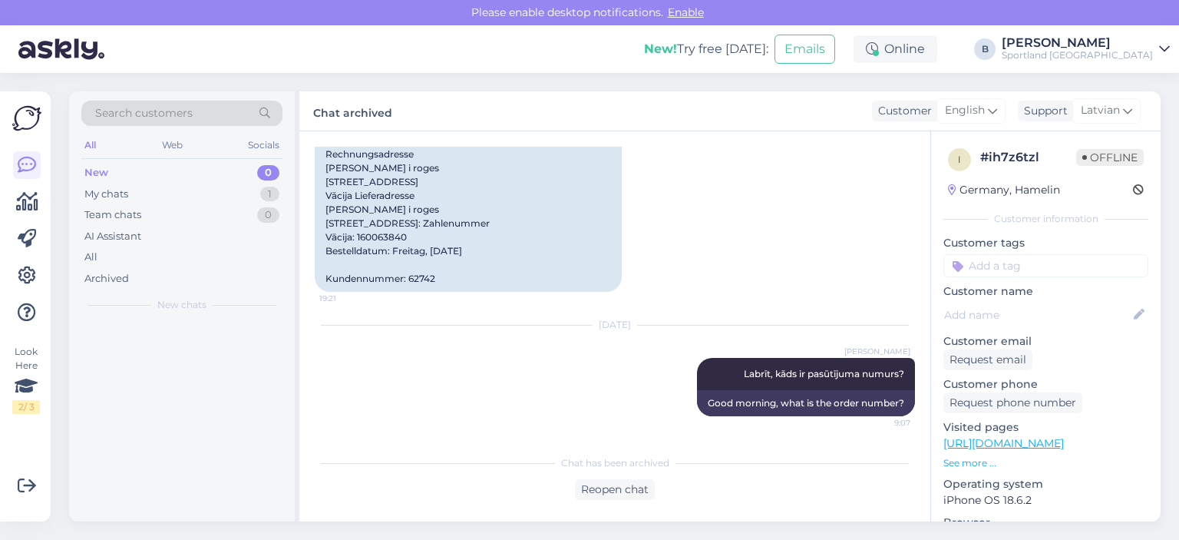
scroll to position [648, 0]
click at [187, 348] on div "Labrīt!" at bounding box center [198, 352] width 175 height 14
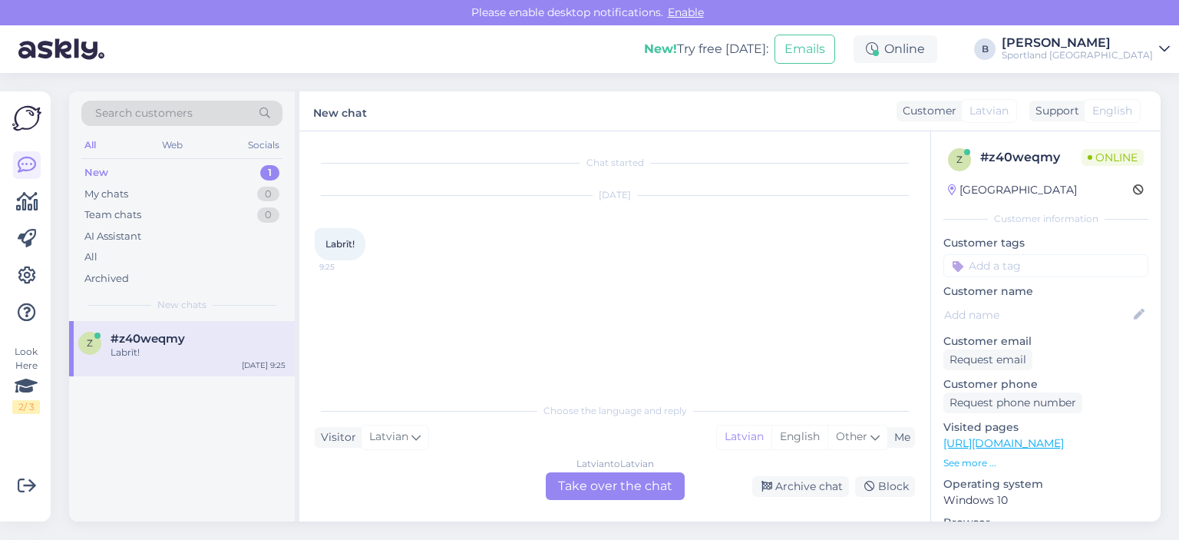
click at [580, 477] on div "Latvian to Latvian Take over the chat" at bounding box center [615, 486] width 139 height 28
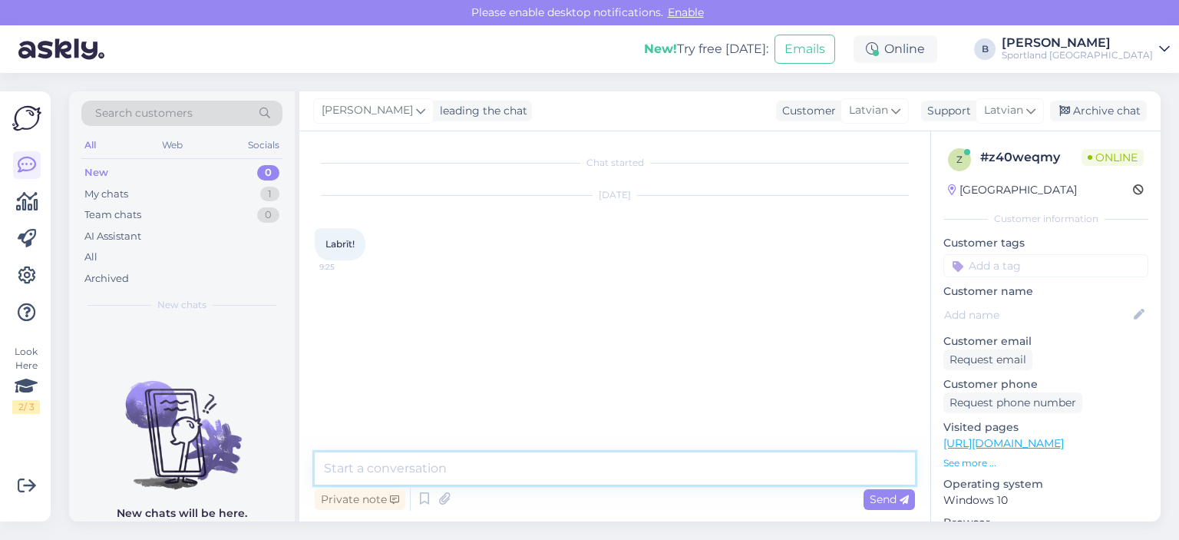
click at [580, 477] on textarea at bounding box center [615, 468] width 600 height 32
type textarea "Labrīt."
type textarea "k"
type textarea "kā varam Jums palīdzēt?"
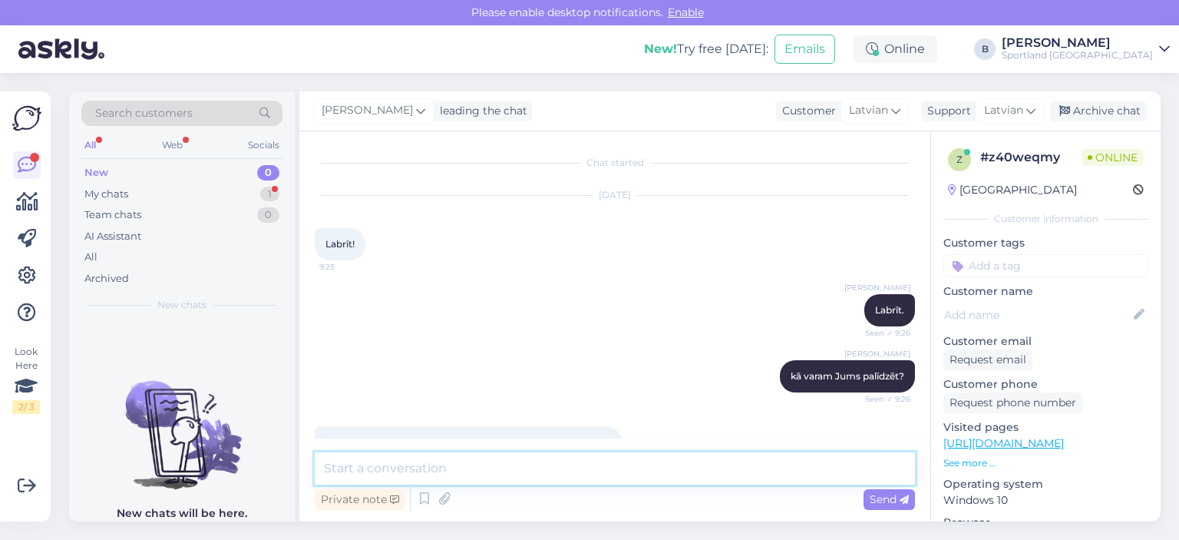
scroll to position [51, 0]
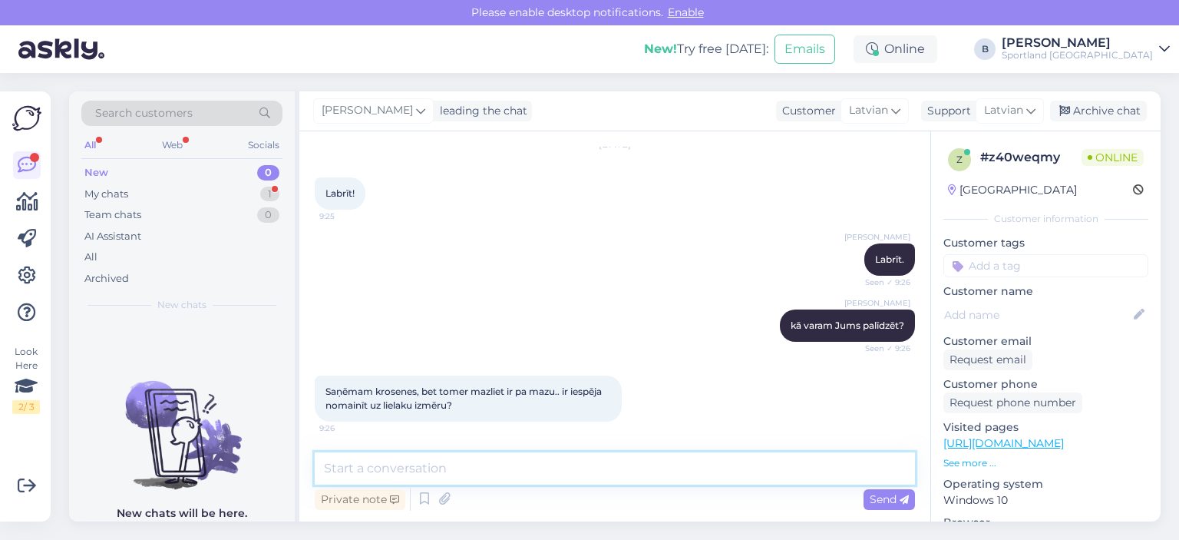
click at [451, 473] on textarea at bounding box center [615, 468] width 600 height 32
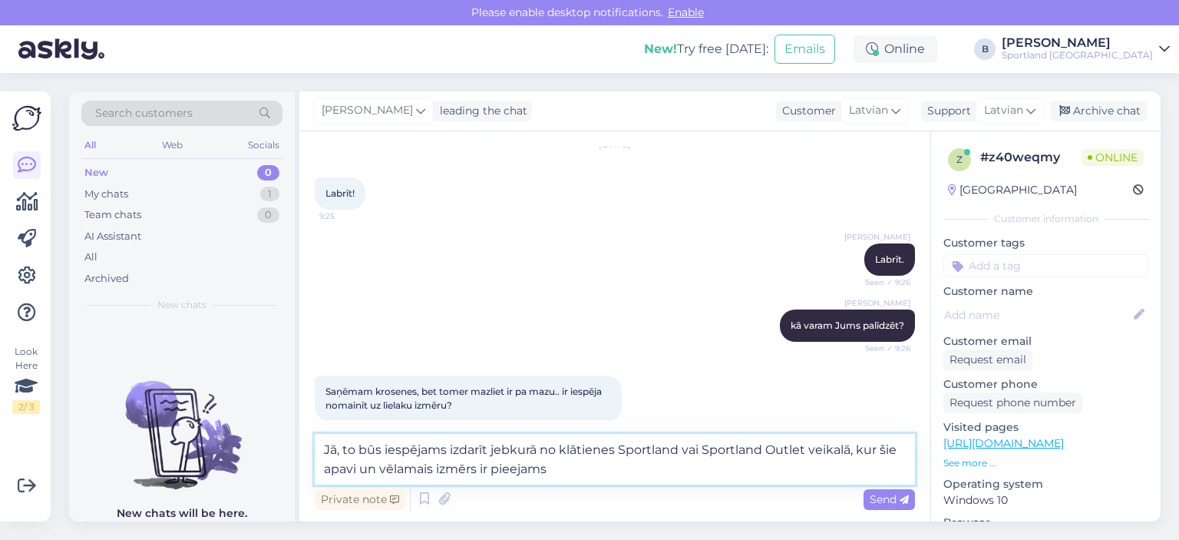
type textarea "Jā, to būs iespējams izdarīt jebkurā no klātienes Sportland vai Sportland Outle…"
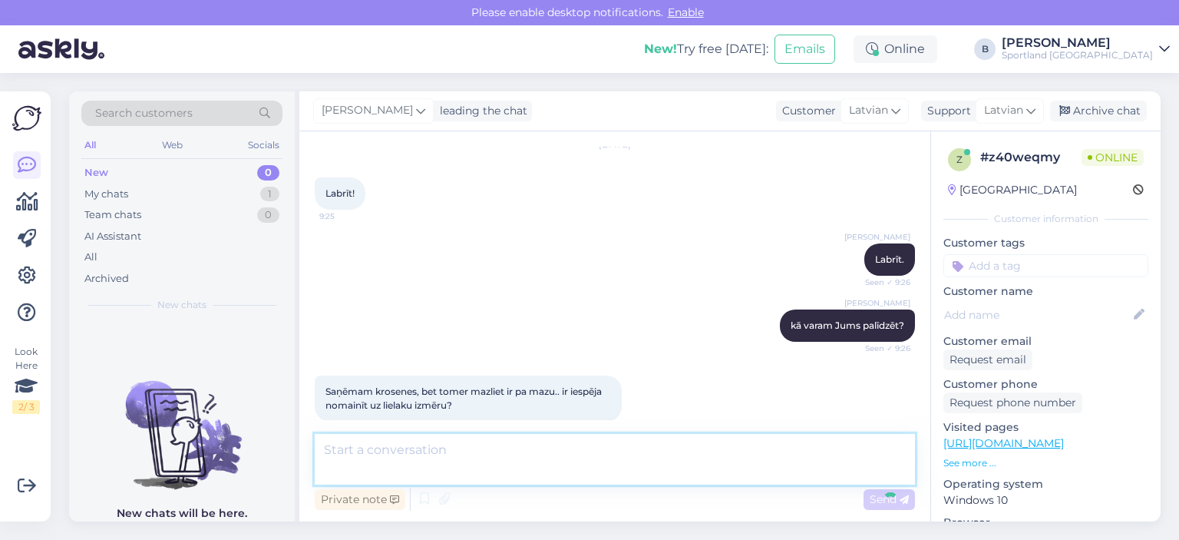
scroll to position [144, 0]
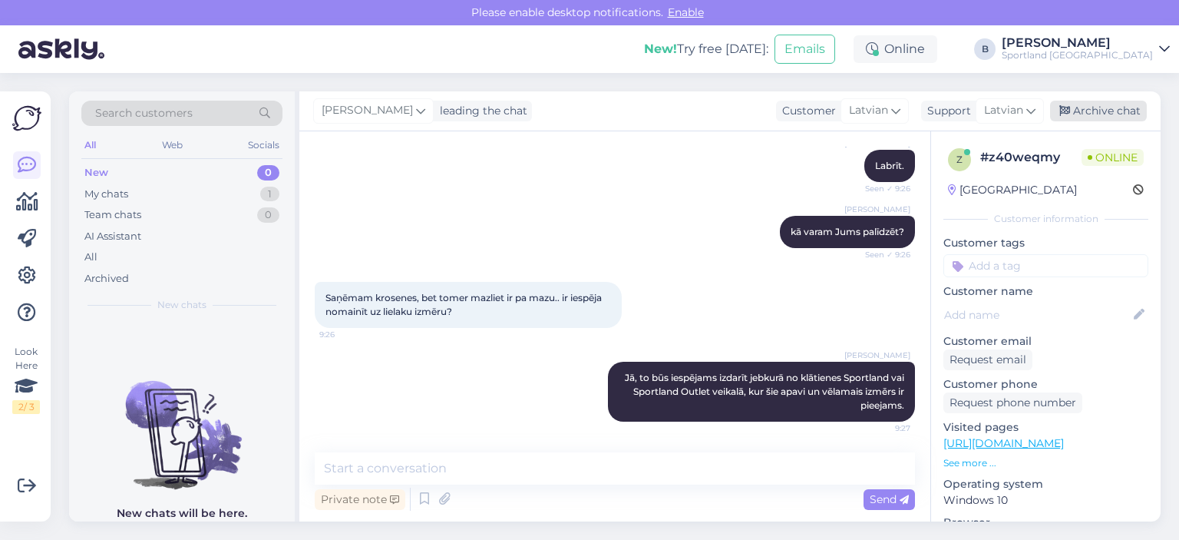
click at [1098, 104] on div "Archive chat" at bounding box center [1098, 111] width 97 height 21
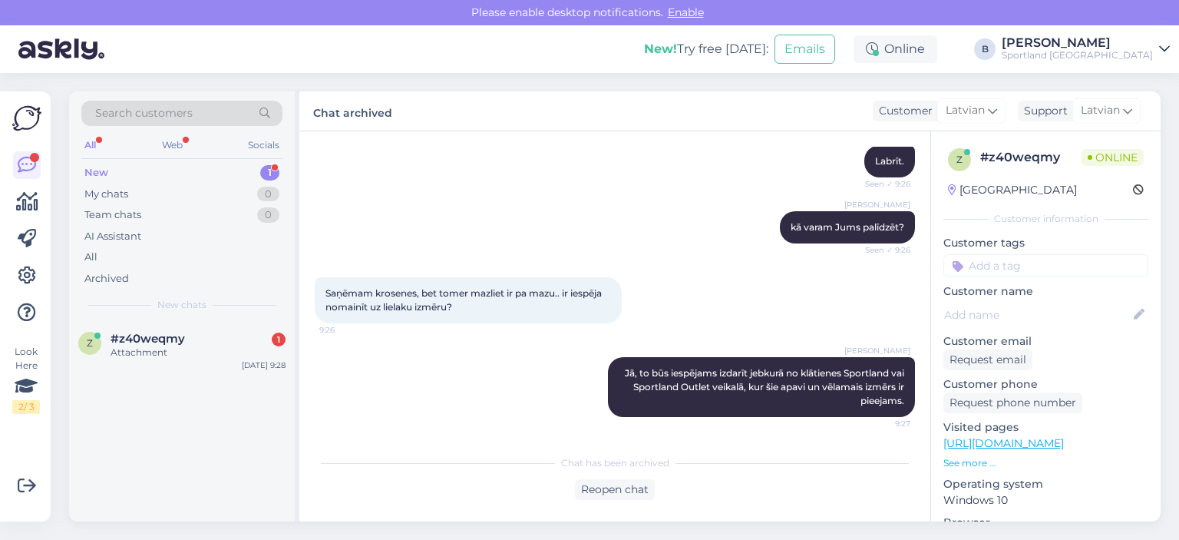
scroll to position [246, 0]
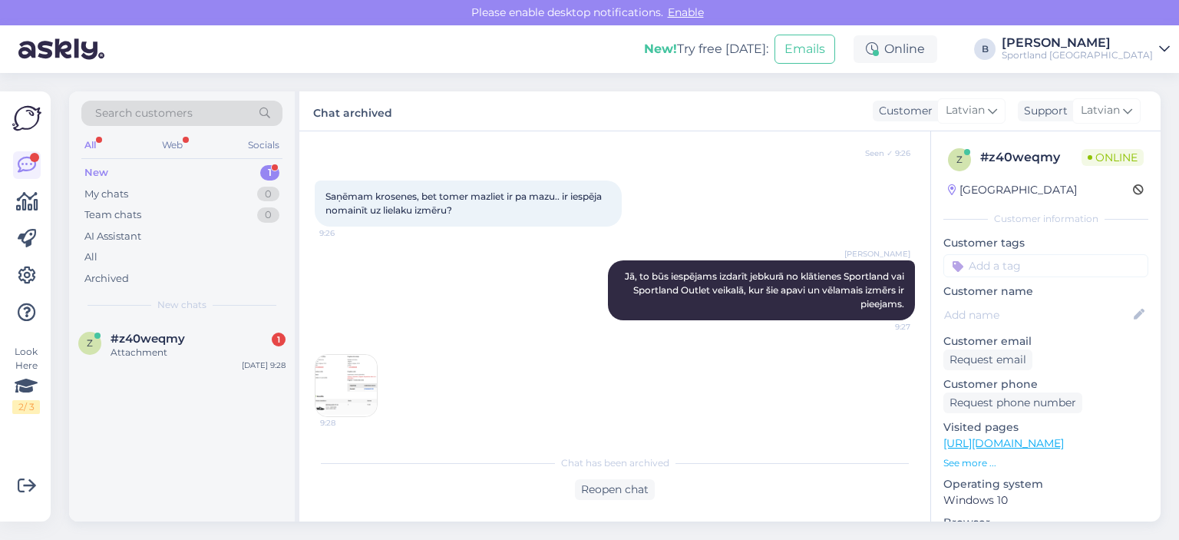
click at [355, 382] on img at bounding box center [345, 385] width 61 height 61
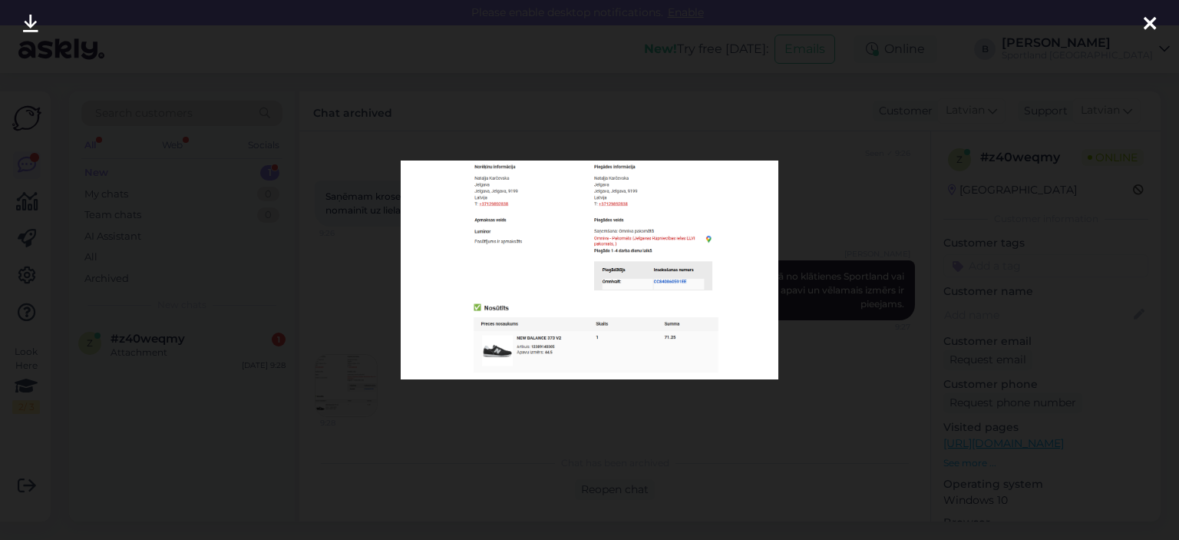
click at [761, 223] on img at bounding box center [590, 269] width 378 height 219
click at [862, 214] on div at bounding box center [589, 270] width 1179 height 540
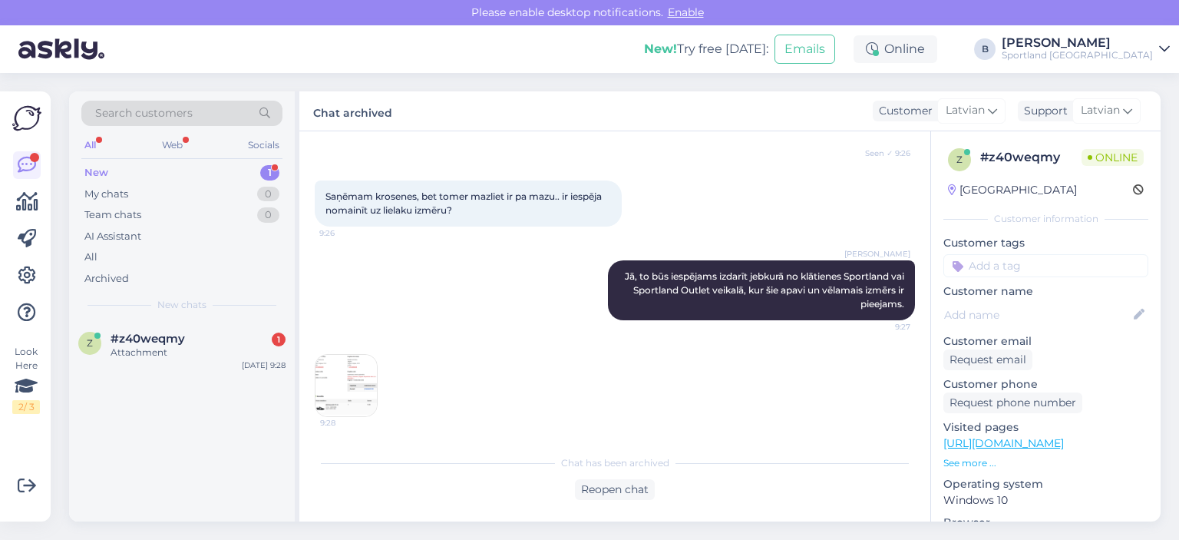
click at [330, 385] on img at bounding box center [345, 385] width 61 height 61
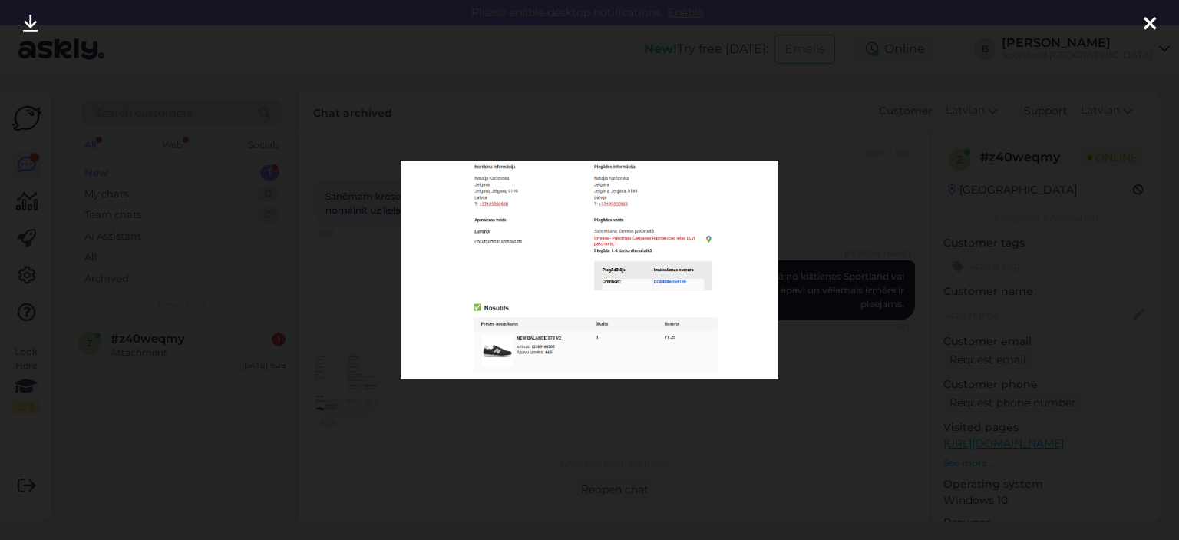
click at [802, 185] on div at bounding box center [589, 270] width 1179 height 540
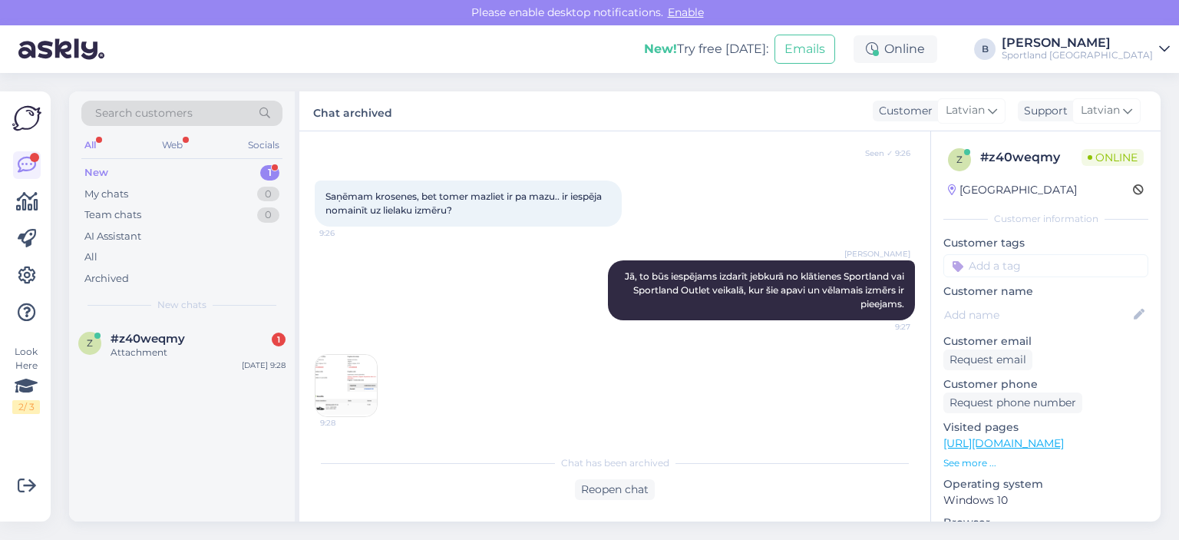
click at [352, 380] on img at bounding box center [345, 385] width 61 height 61
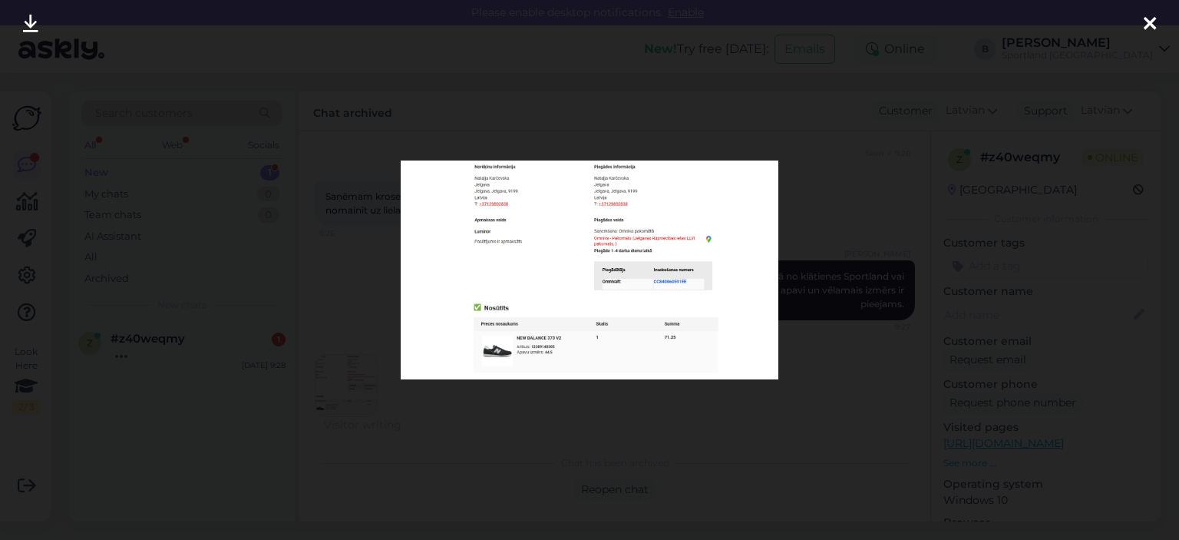
click at [813, 210] on div at bounding box center [589, 270] width 1179 height 540
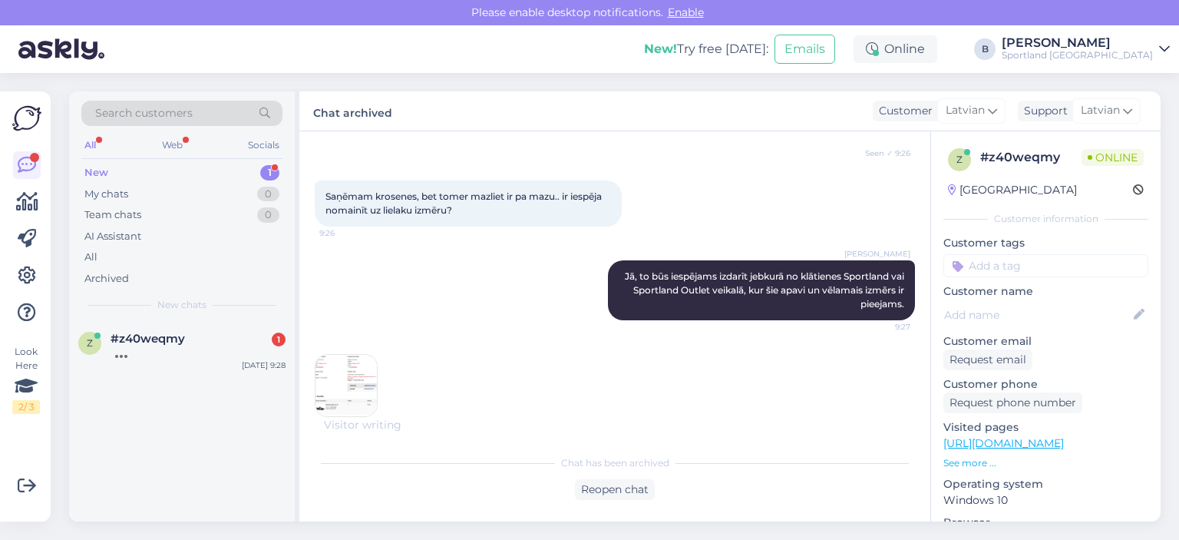
click at [329, 378] on img at bounding box center [345, 385] width 61 height 61
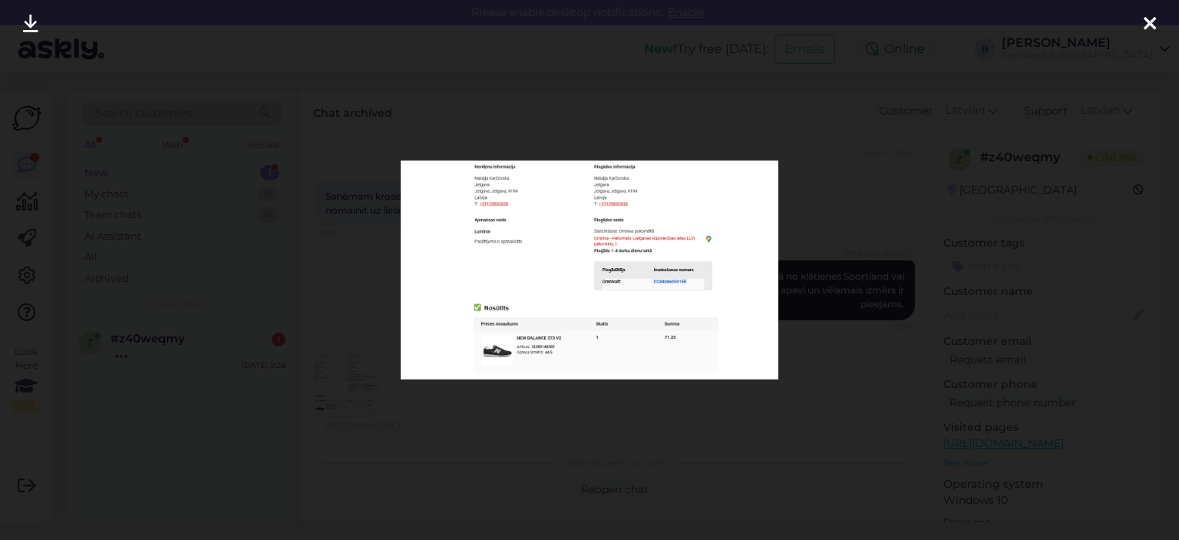
click at [840, 197] on div at bounding box center [589, 270] width 1179 height 540
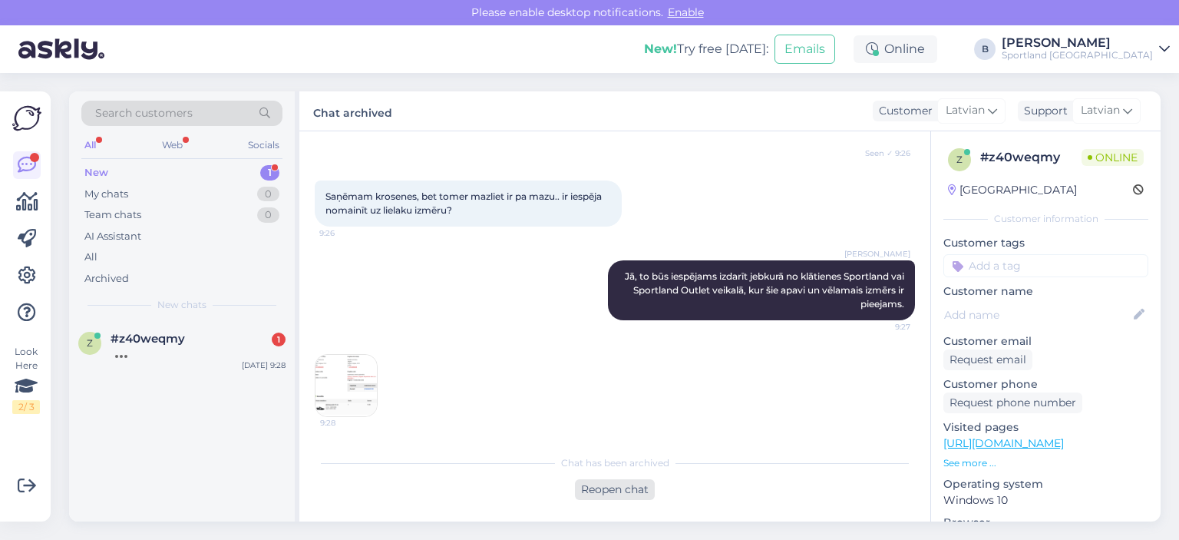
click at [639, 491] on div "Reopen chat" at bounding box center [615, 489] width 80 height 21
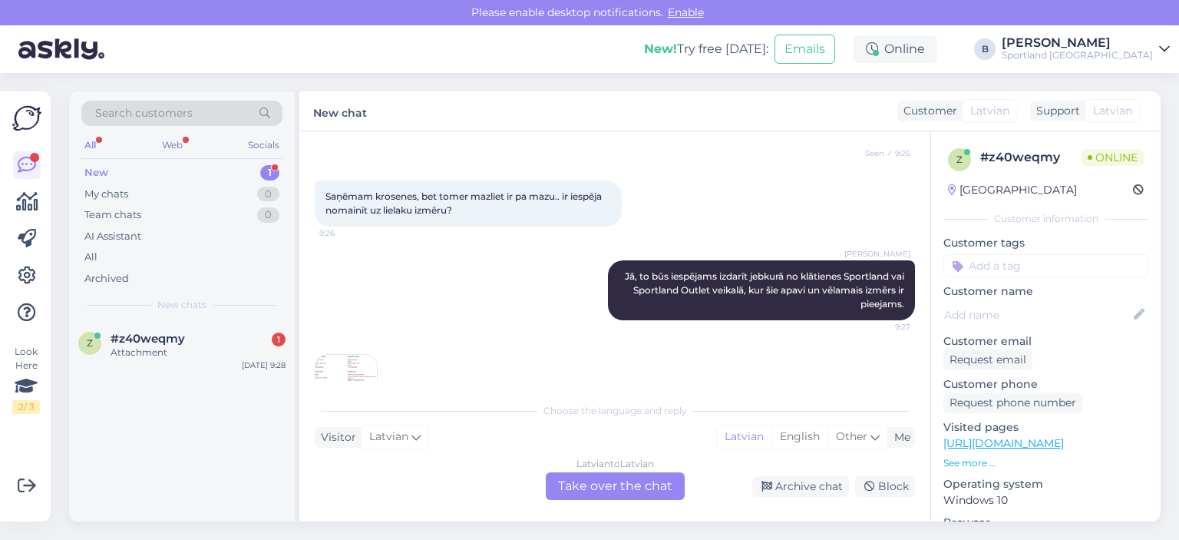
click at [620, 479] on div "Latvian to Latvian Take over the chat" at bounding box center [615, 486] width 139 height 28
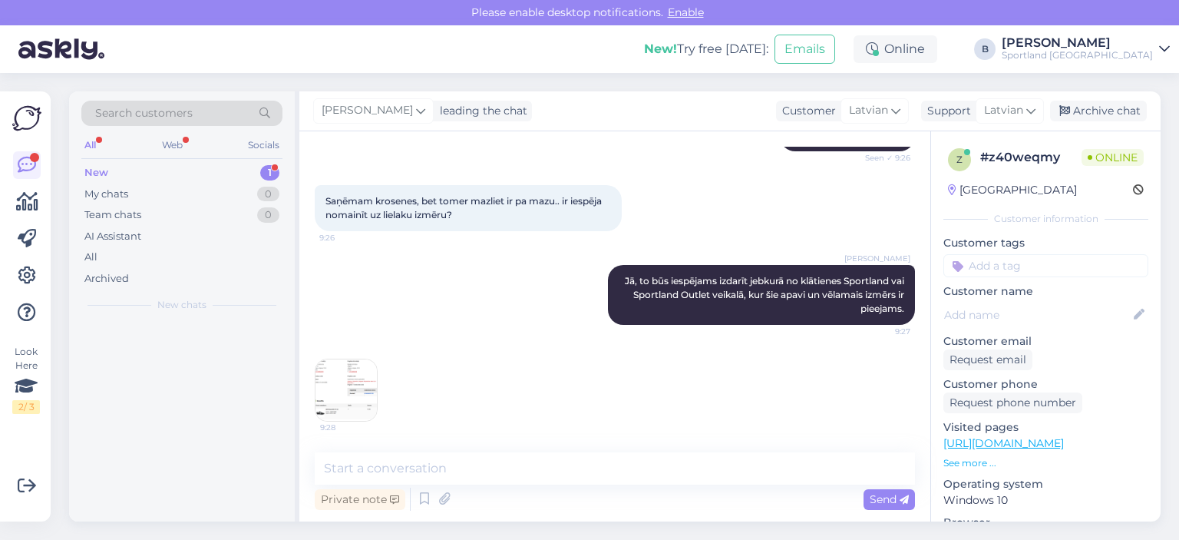
scroll to position [240, 0]
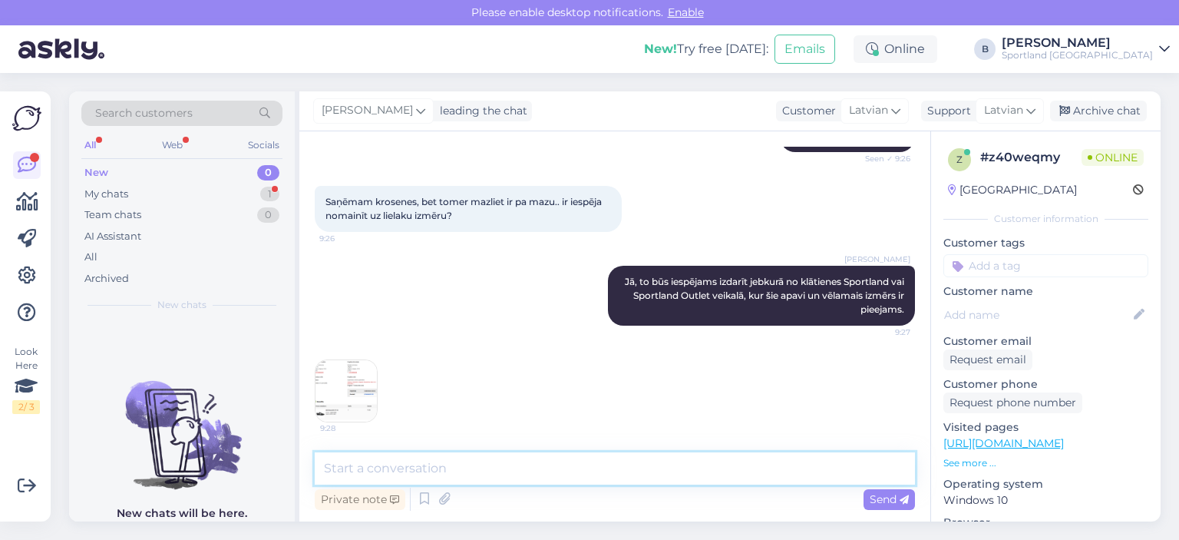
click at [620, 479] on textarea at bounding box center [615, 468] width 600 height 32
type textarea "Vai Jums interesē 45.izmērs?"
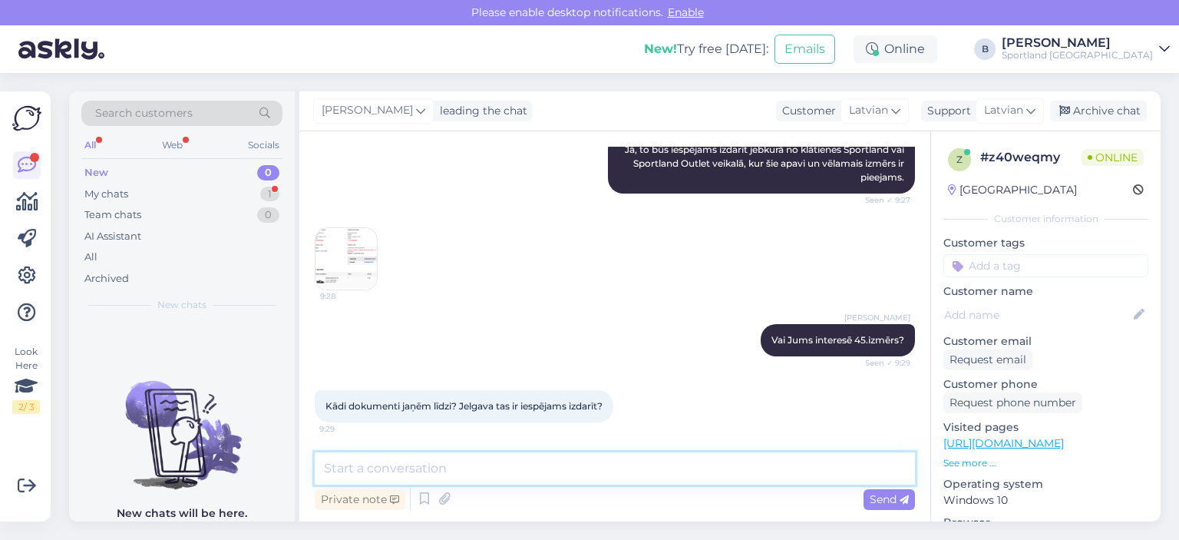
scroll to position [439, 0]
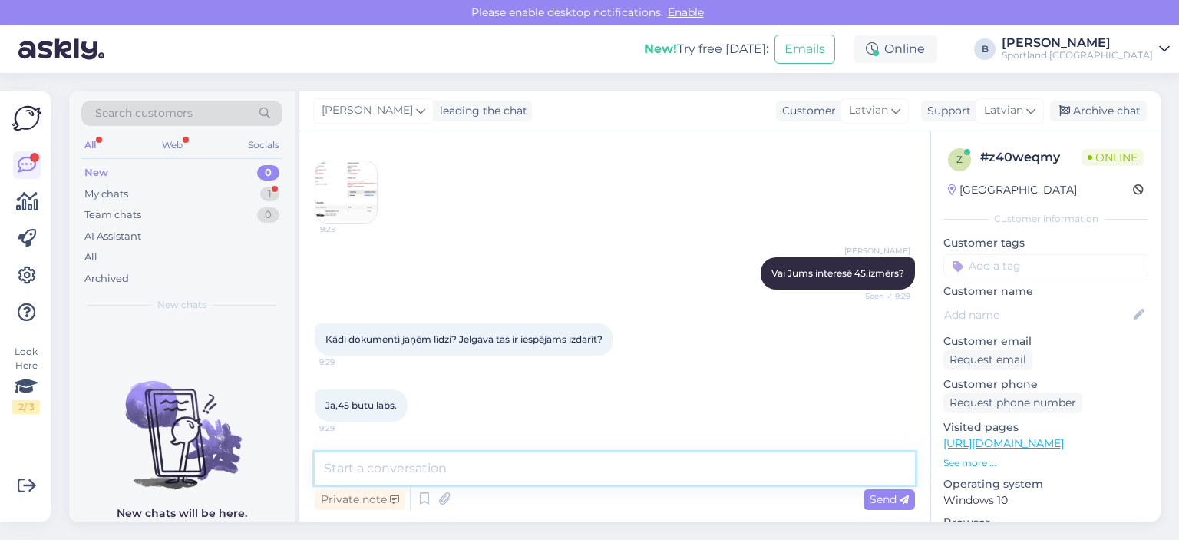
click at [549, 466] on textarea at bounding box center [615, 468] width 600 height 32
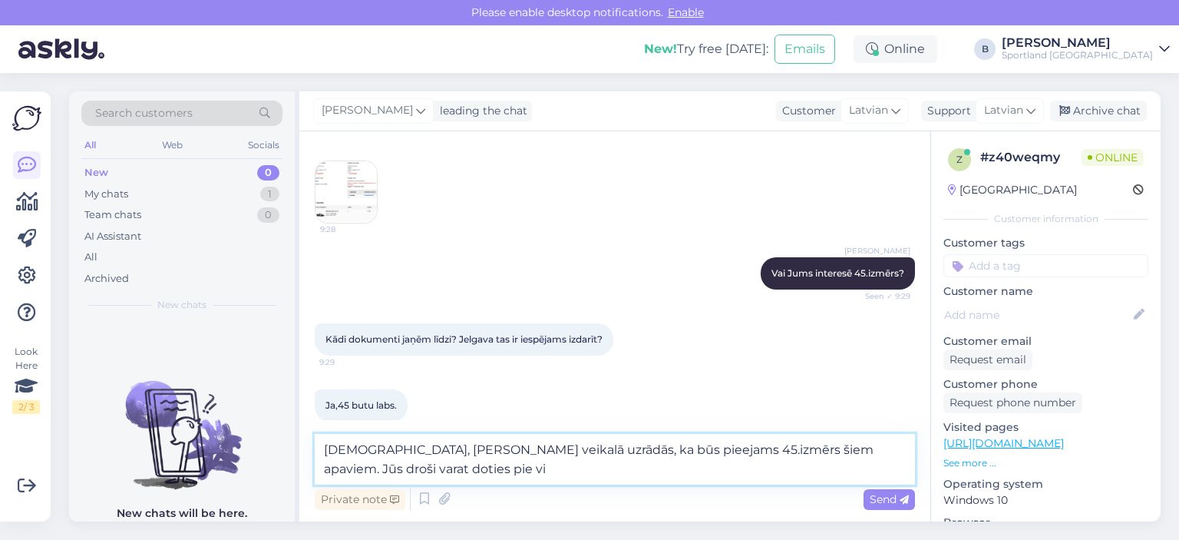
scroll to position [454, 0]
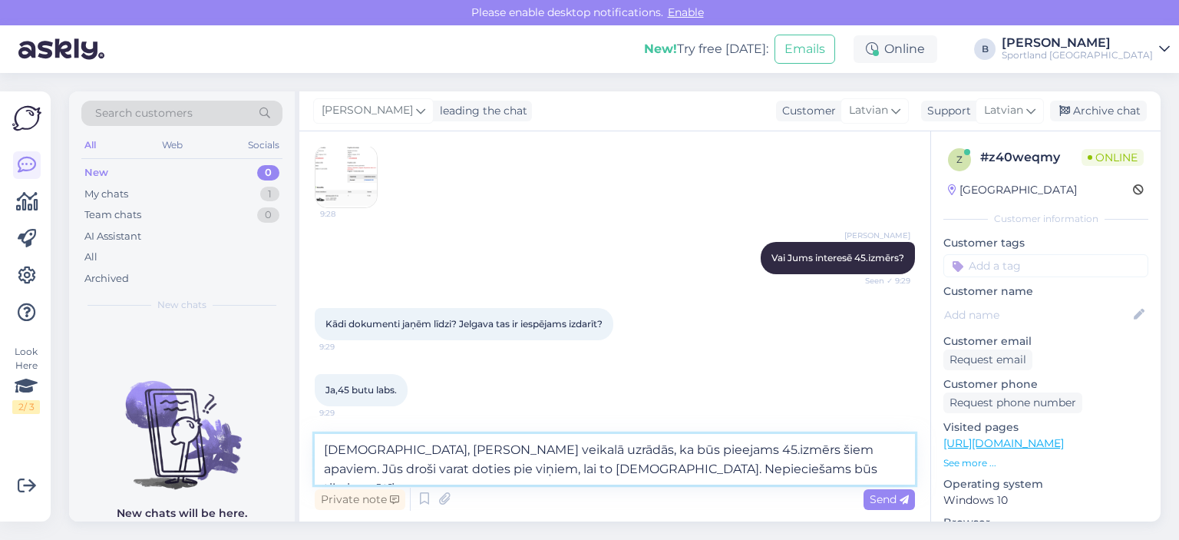
type textarea "[DEMOGRAPHIC_DATA], [PERSON_NAME] veikalā uzrādās, ka būs pieejams 45.izmērs ši…"
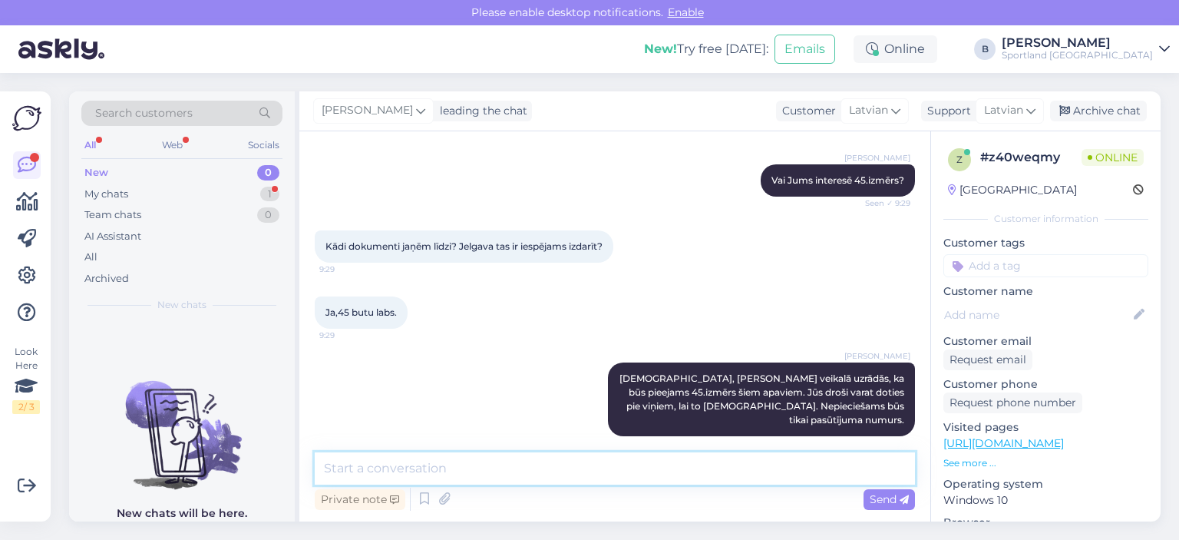
scroll to position [599, 0]
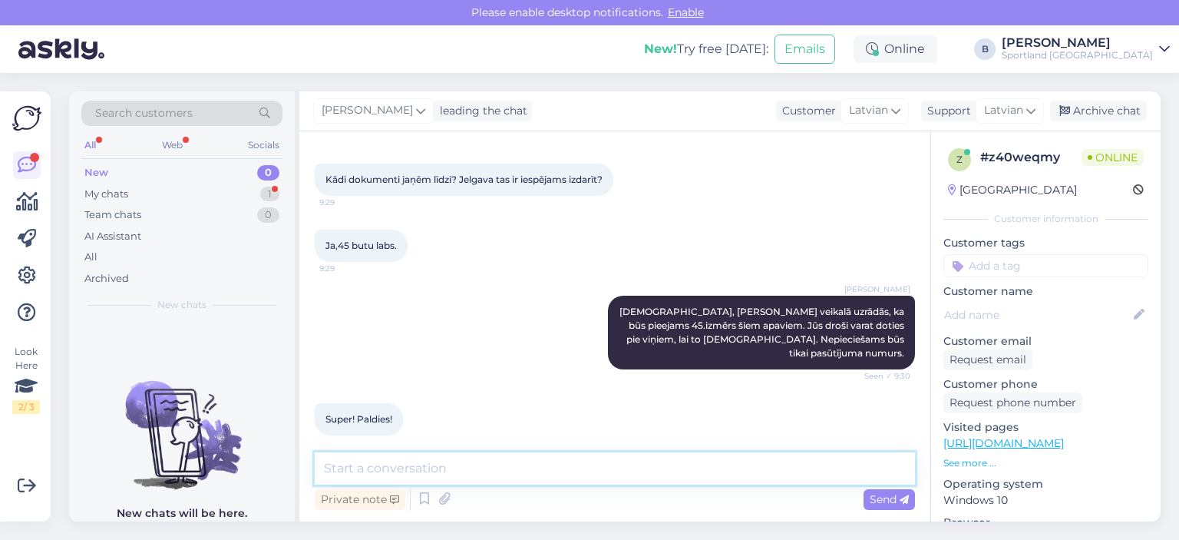
click at [571, 468] on textarea at bounding box center [615, 468] width 600 height 32
type textarea "Jauku Jums dienu! :)"
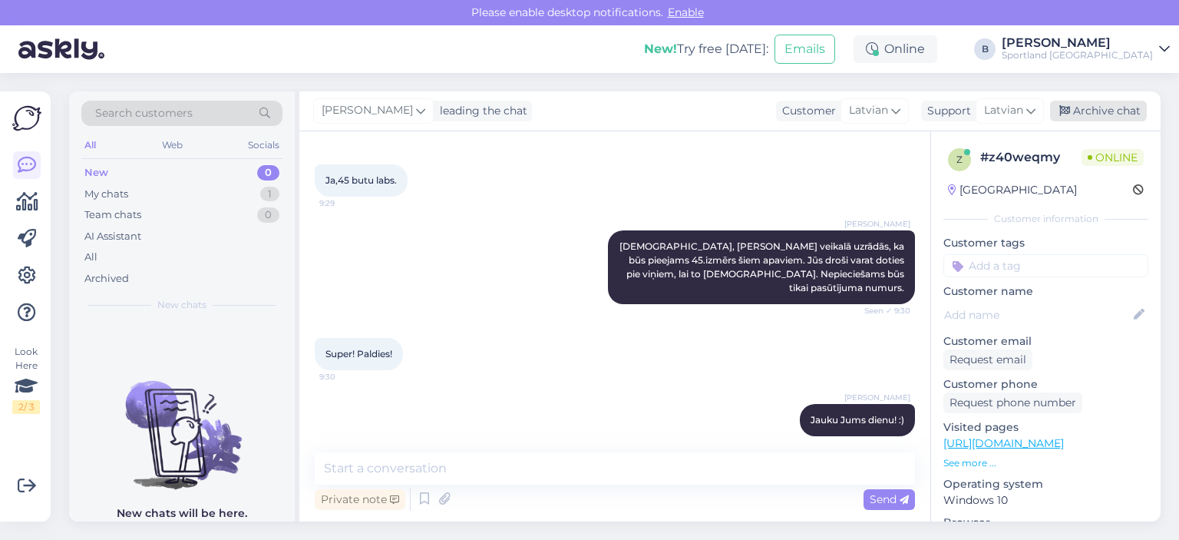
click at [1093, 101] on div "Archive chat" at bounding box center [1098, 111] width 97 height 21
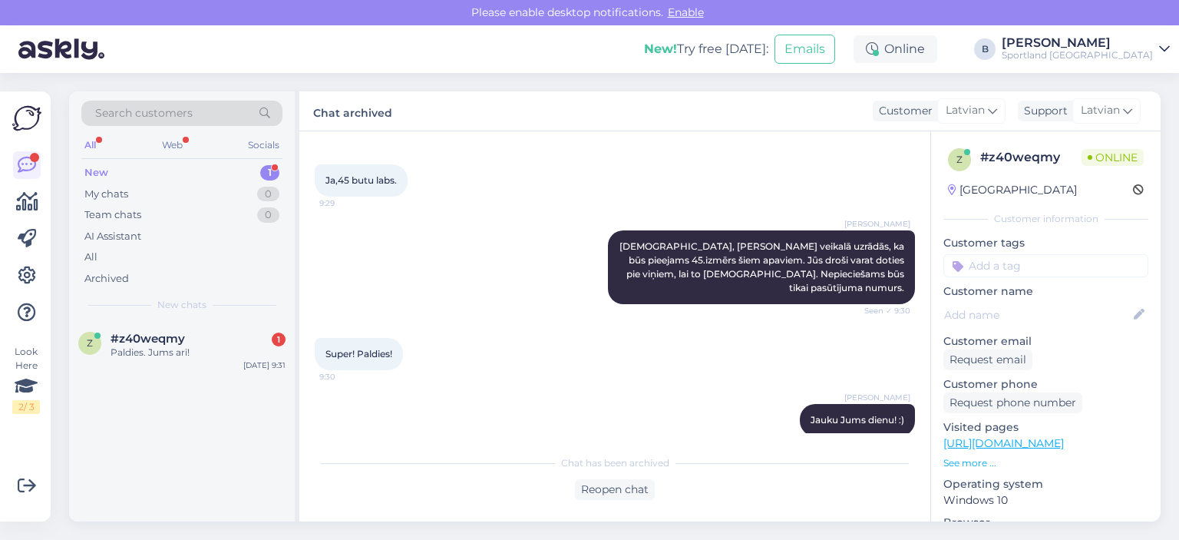
scroll to position [735, 0]
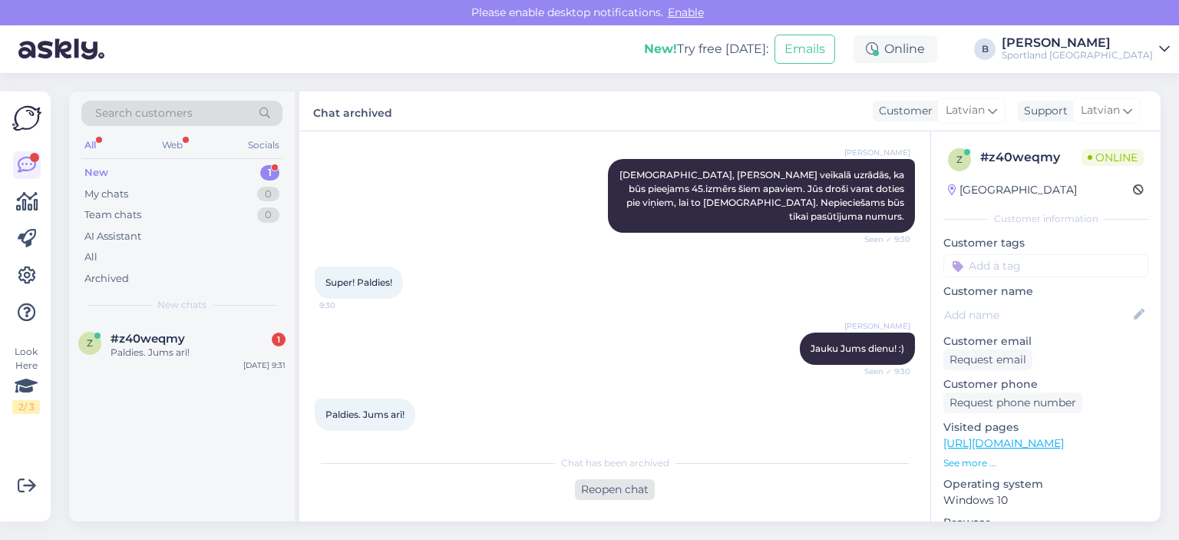
click at [610, 479] on div "Reopen chat" at bounding box center [615, 489] width 80 height 21
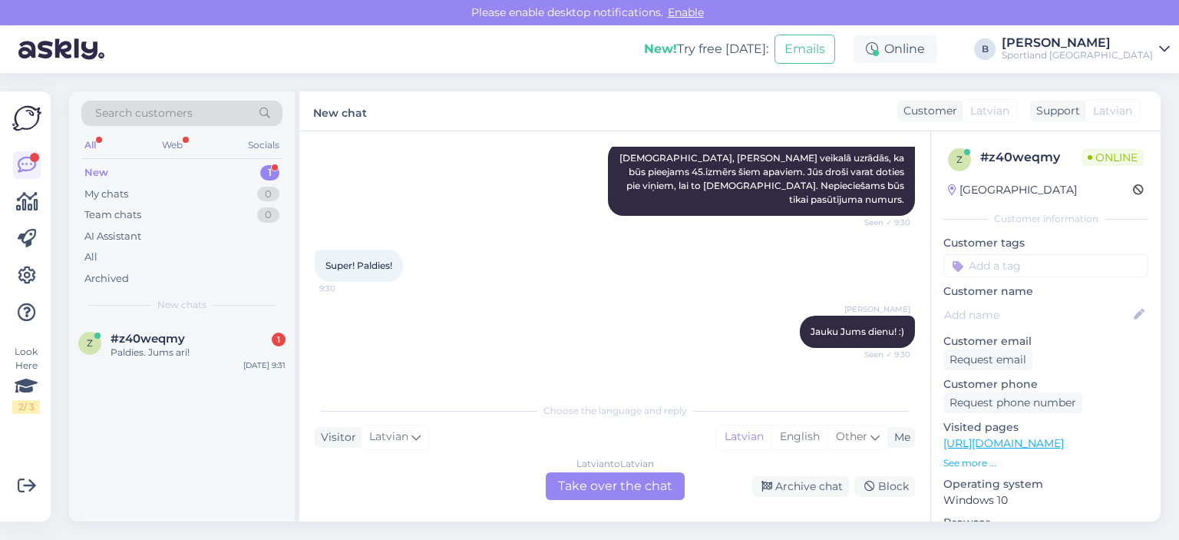
click at [652, 491] on div "Latvian to Latvian Take over the chat" at bounding box center [615, 486] width 139 height 28
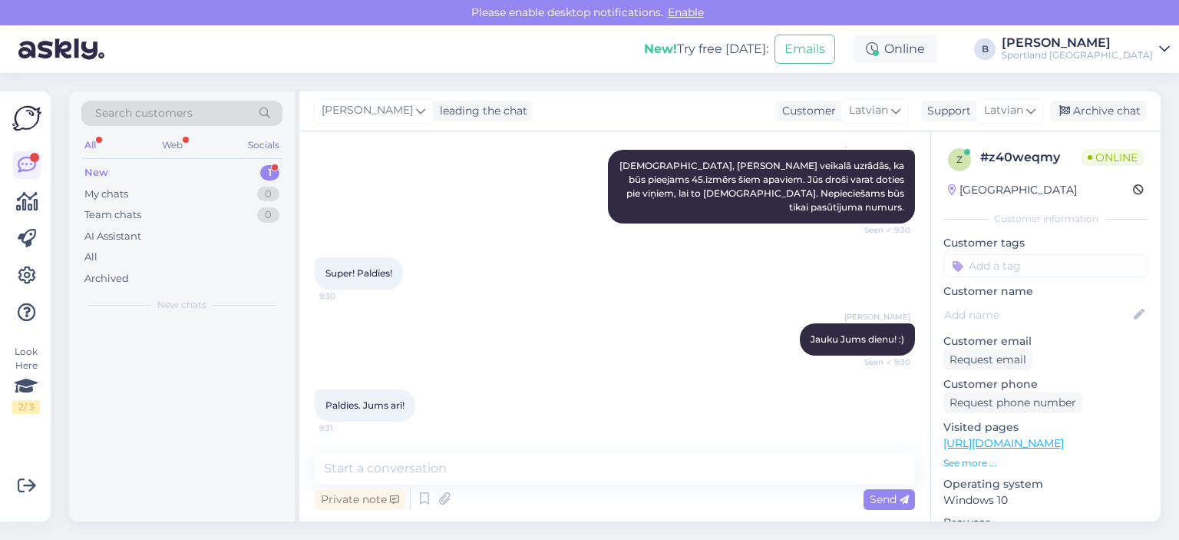
scroll to position [731, 0]
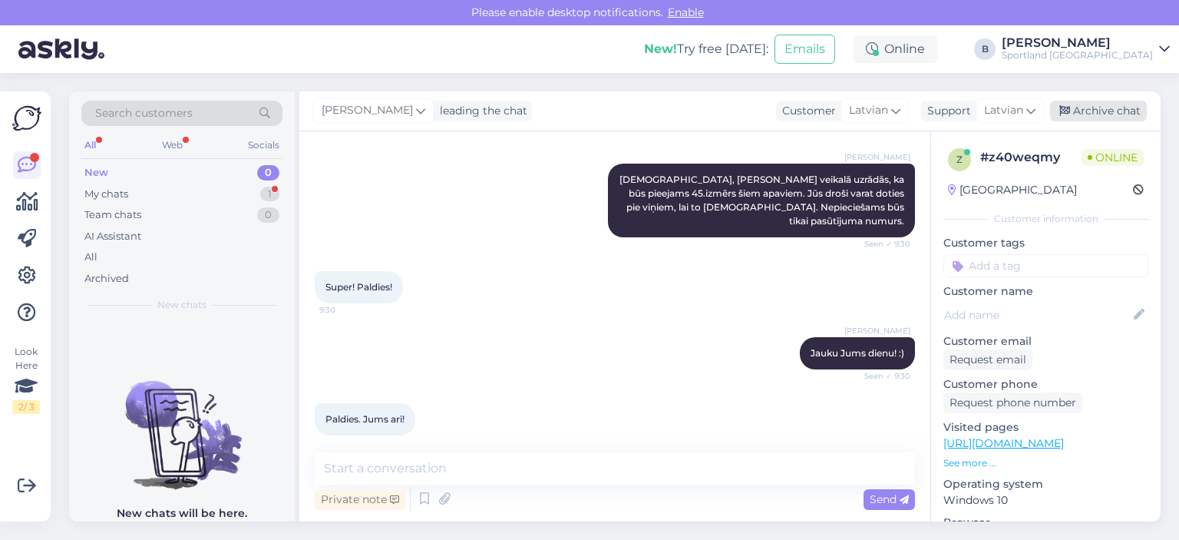
click at [1130, 111] on div "Archive chat" at bounding box center [1098, 111] width 97 height 21
